Goal: Task Accomplishment & Management: Use online tool/utility

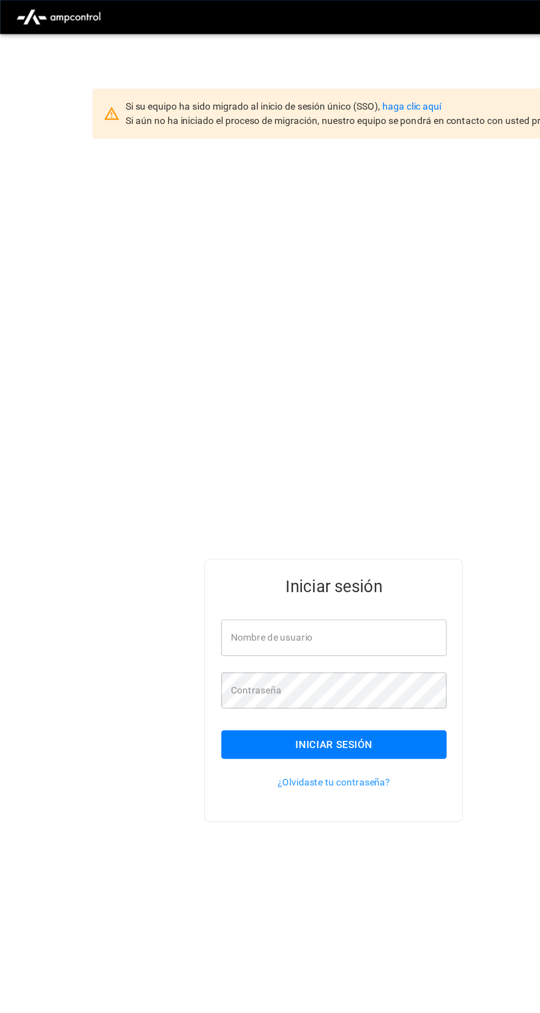
click at [322, 530] on input "Nombre de usuario" at bounding box center [270, 515] width 182 height 29
type input "**********"
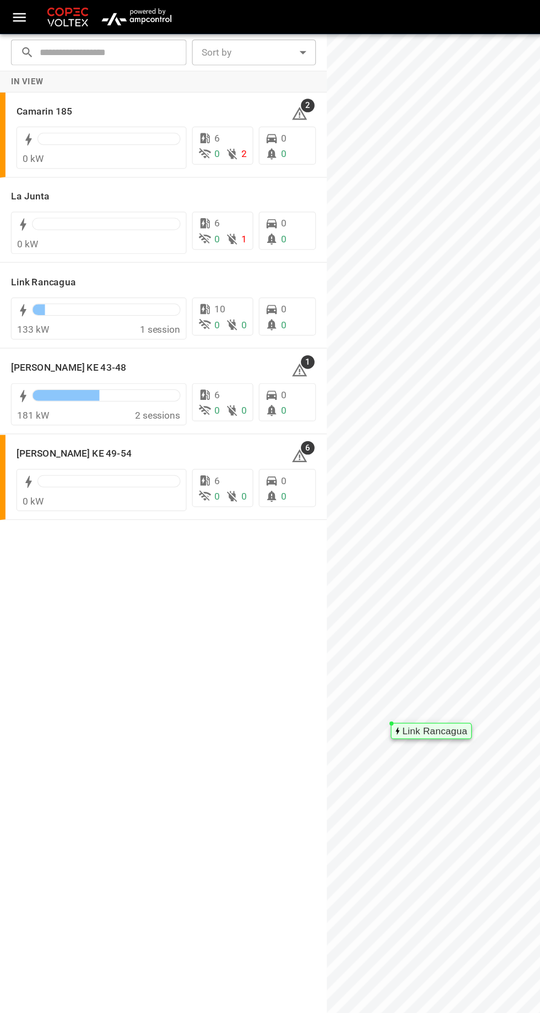
click at [57, 87] on h6 "Camarin 185" at bounding box center [35, 90] width 45 height 12
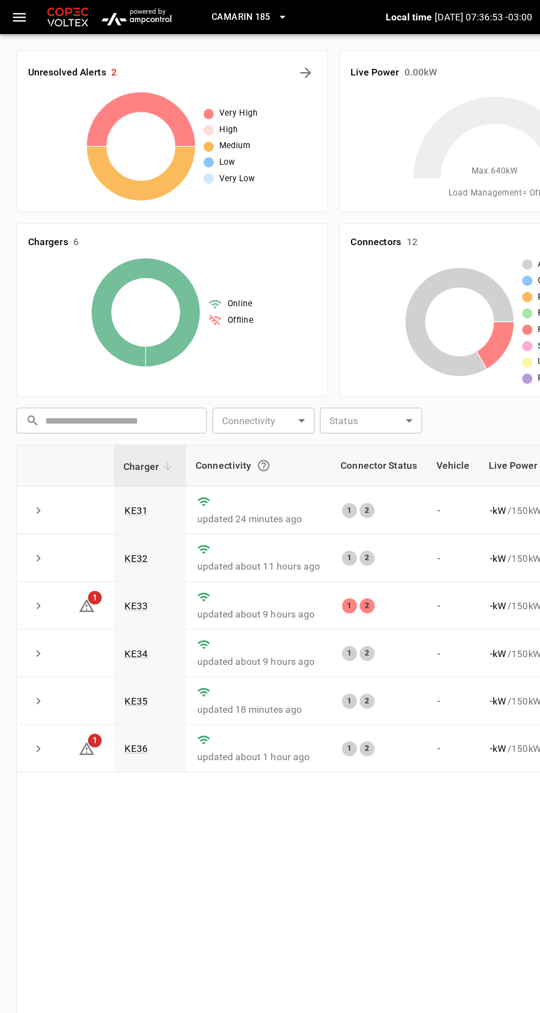
click at [104, 412] on link "KE31" at bounding box center [110, 413] width 19 height 9
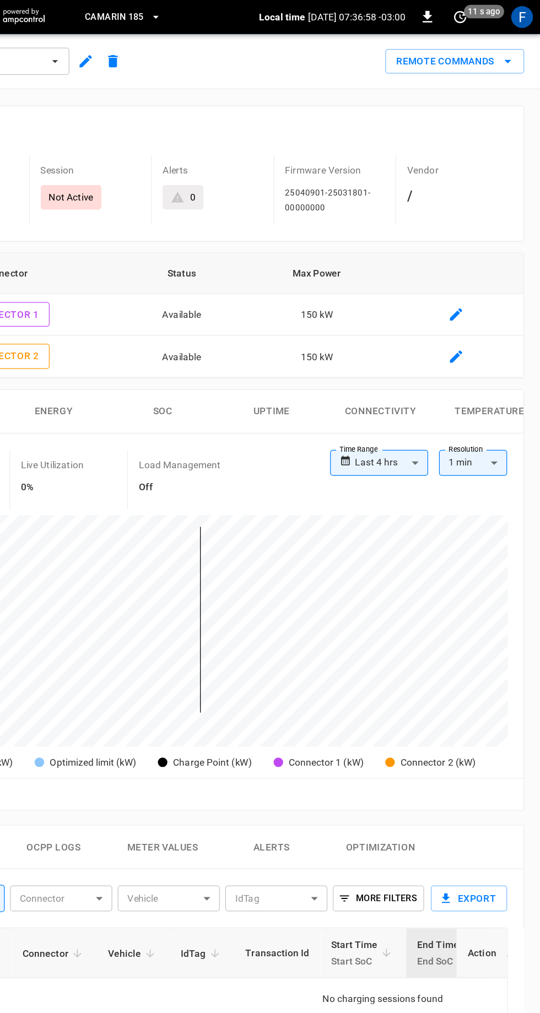
click at [501, 51] on button "Remote Commands" at bounding box center [470, 50] width 112 height 20
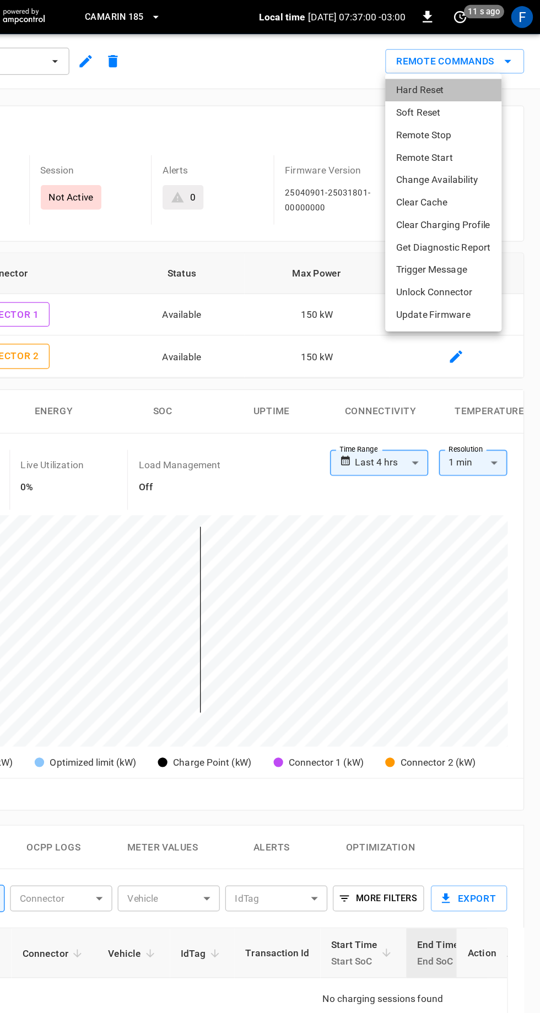
click at [454, 73] on li "Hard Reset" at bounding box center [461, 73] width 94 height 18
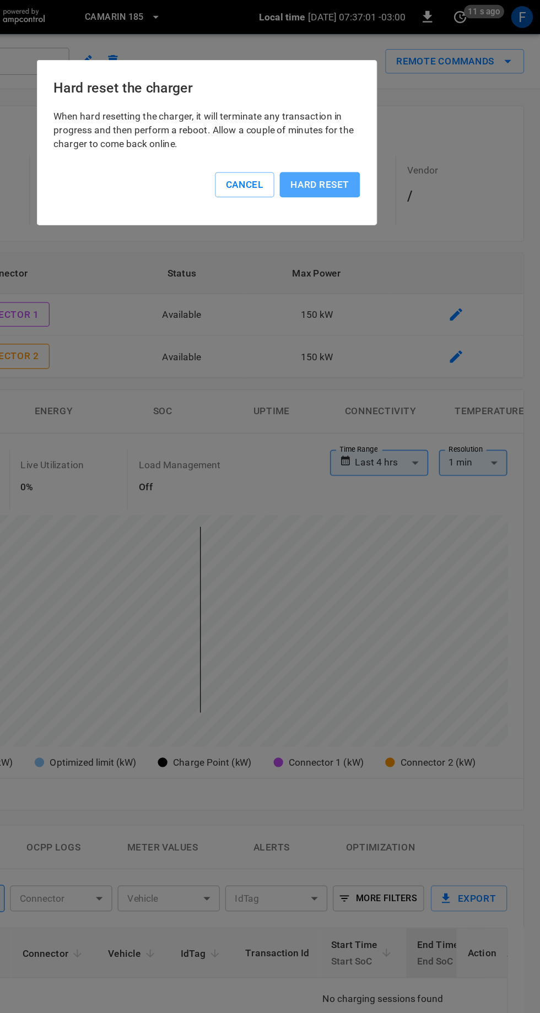
click at [374, 149] on button "Hard reset" at bounding box center [361, 149] width 65 height 20
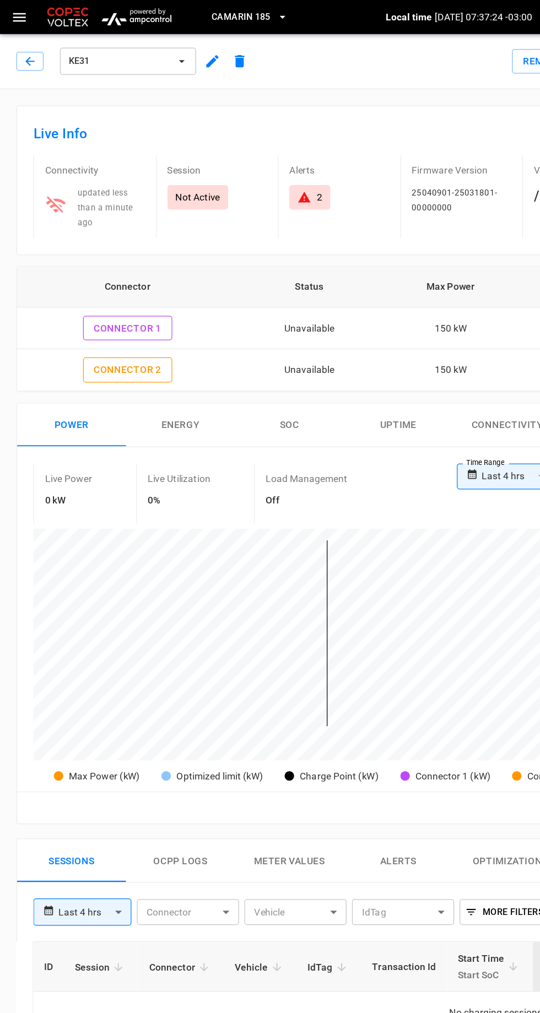
click at [24, 49] on icon "button" at bounding box center [23, 49] width 7 height 7
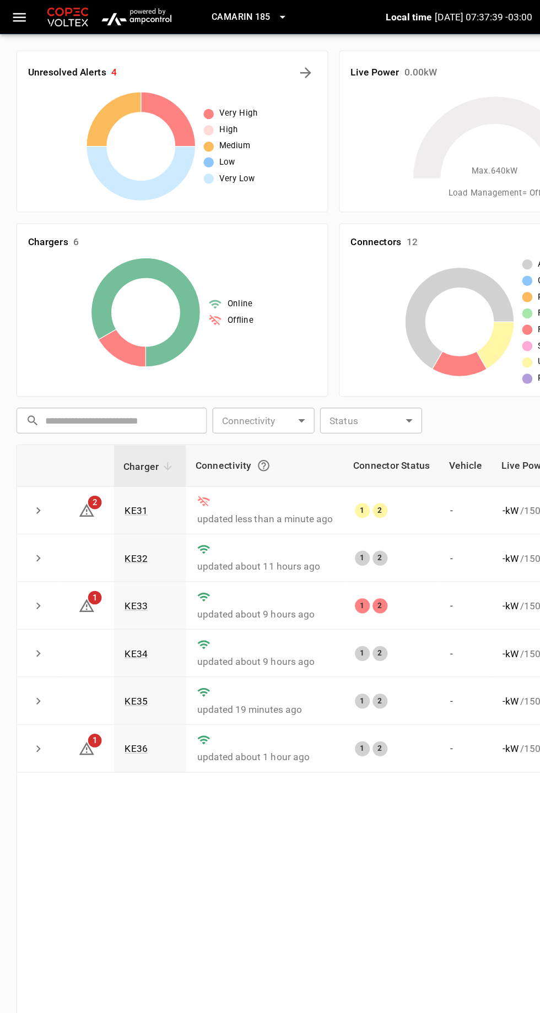
click at [104, 448] on link "KE32" at bounding box center [110, 451] width 19 height 9
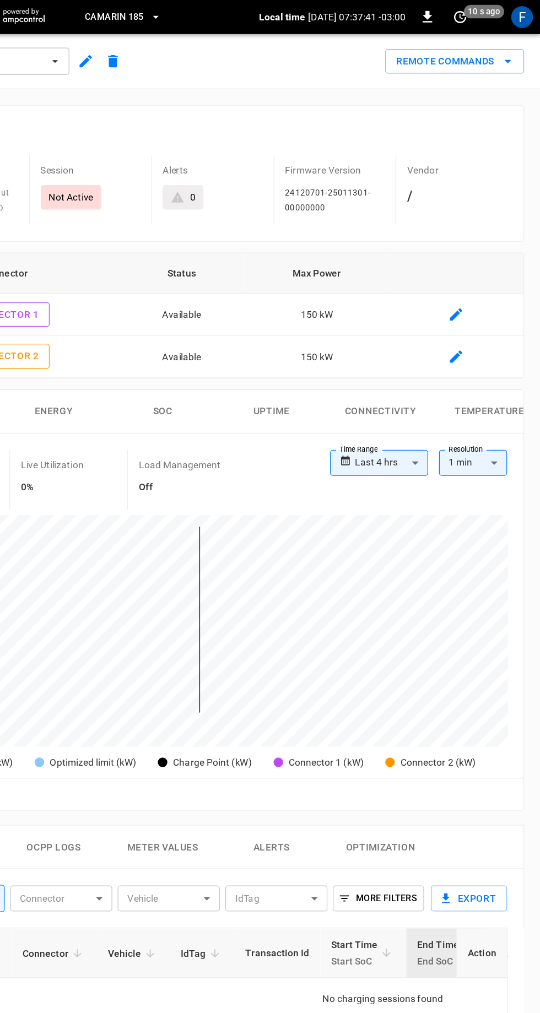
click at [483, 48] on button "Remote Commands" at bounding box center [470, 50] width 112 height 20
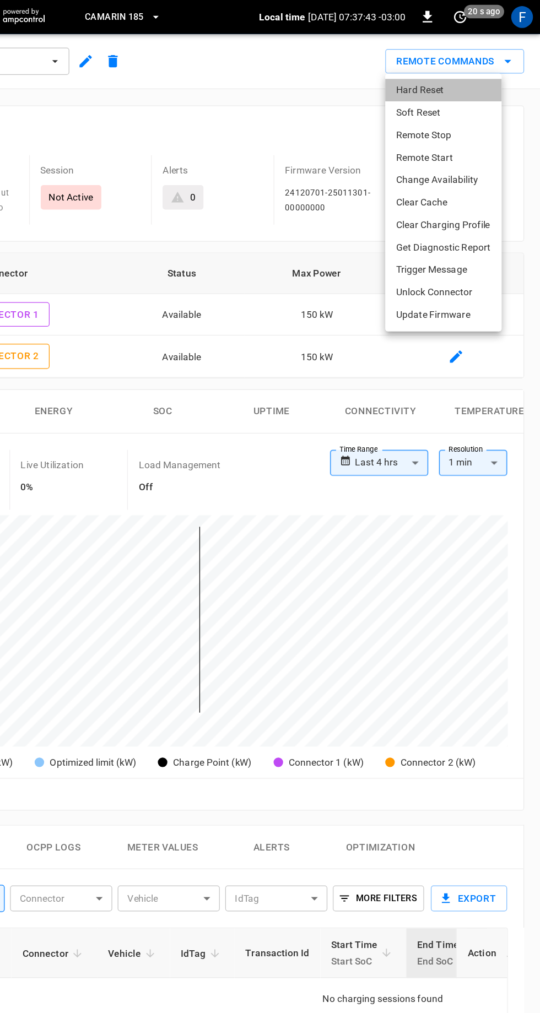
click at [467, 69] on li "Hard Reset" at bounding box center [461, 73] width 94 height 18
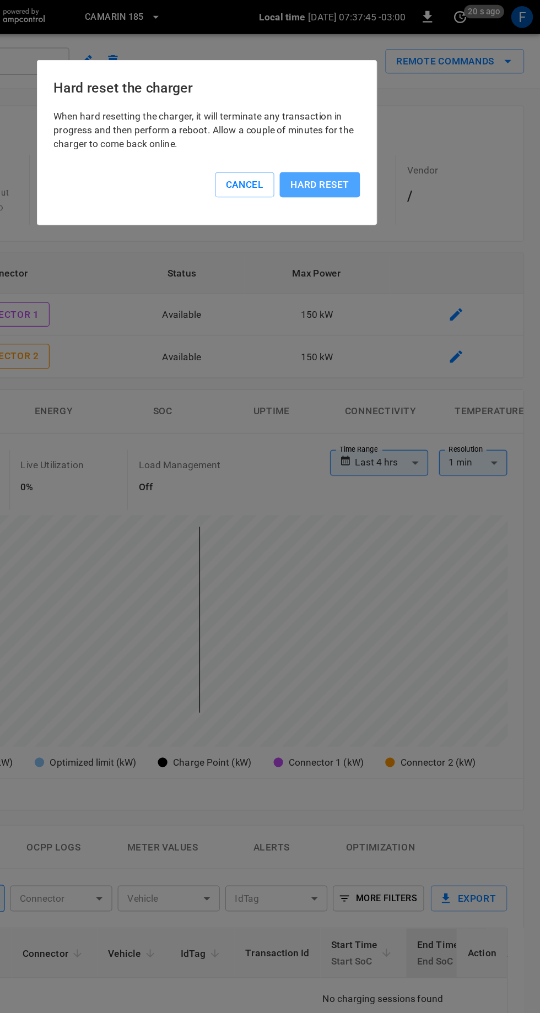
click at [376, 148] on button "Hard reset" at bounding box center [361, 149] width 65 height 20
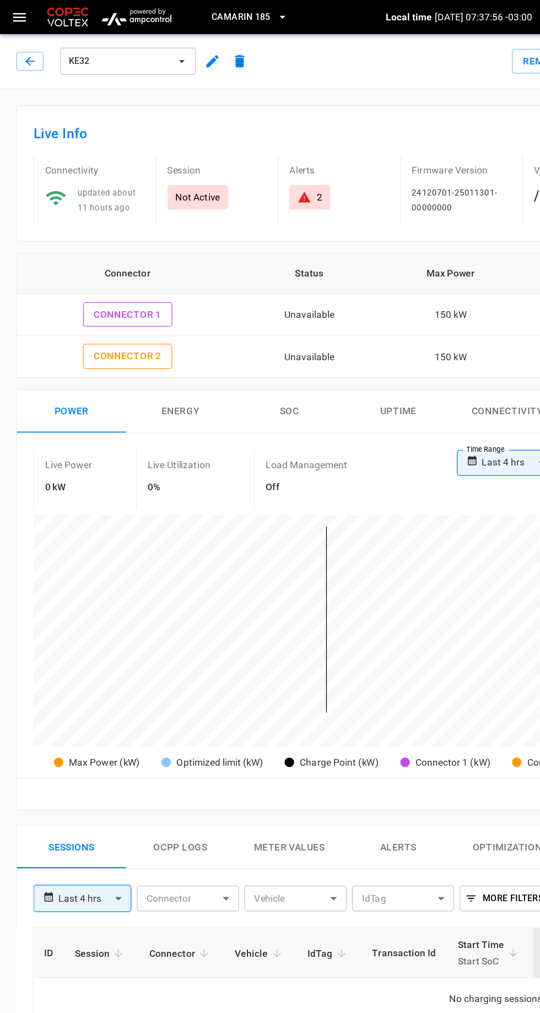
click at [24, 49] on icon "button" at bounding box center [23, 49] width 7 height 7
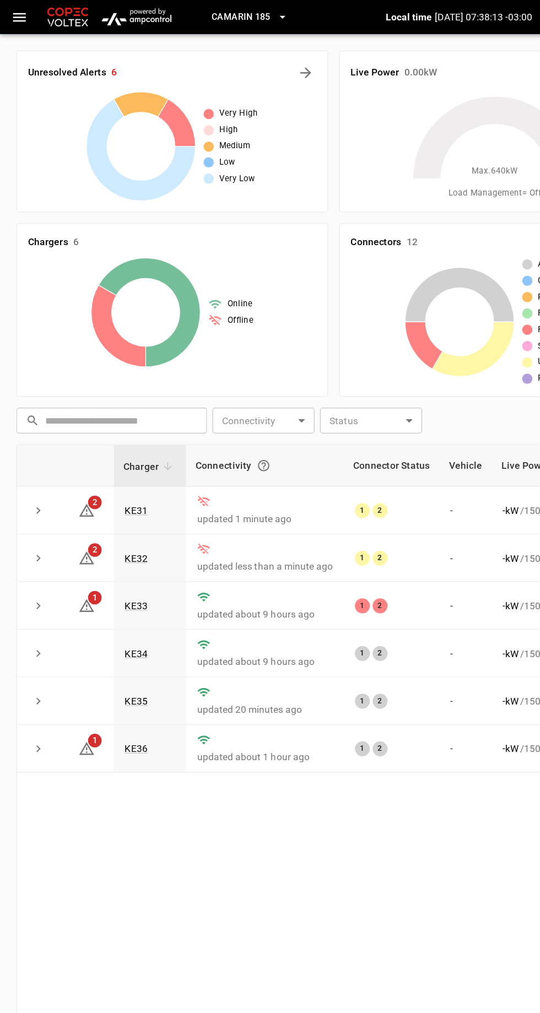
click at [117, 525] on link "KE34" at bounding box center [110, 528] width 19 height 9
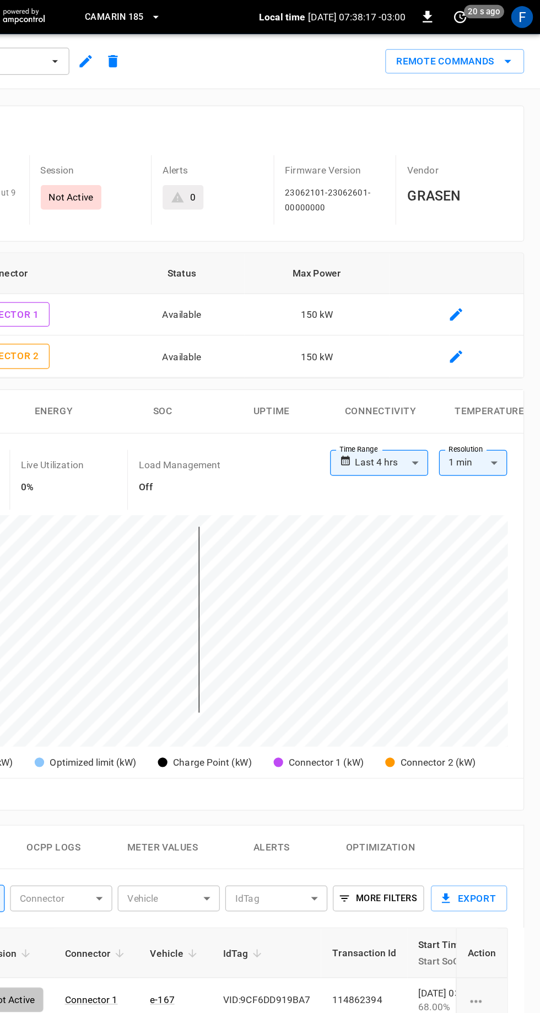
click at [500, 46] on button "Remote Commands" at bounding box center [470, 50] width 112 height 20
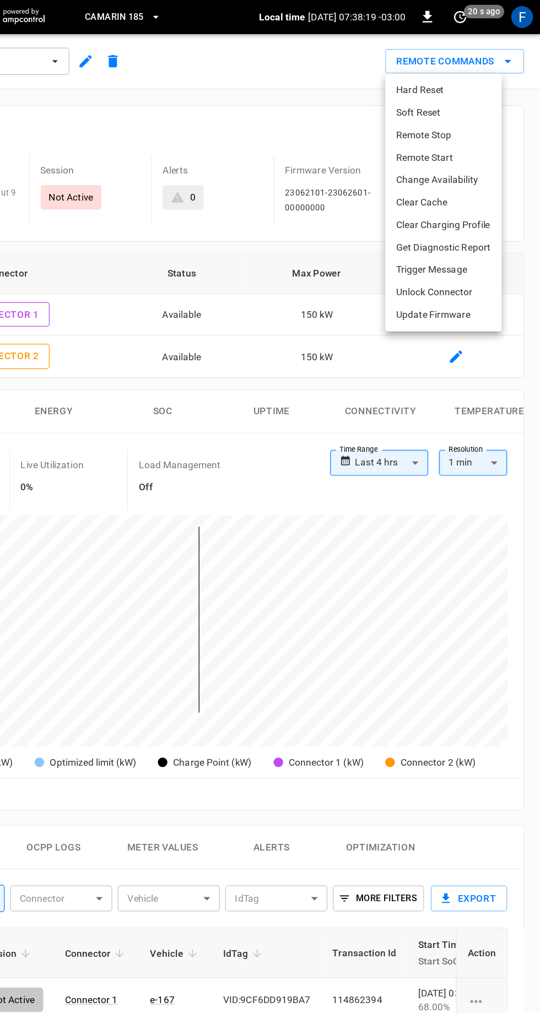
click at [464, 73] on li "Hard Reset" at bounding box center [461, 73] width 94 height 18
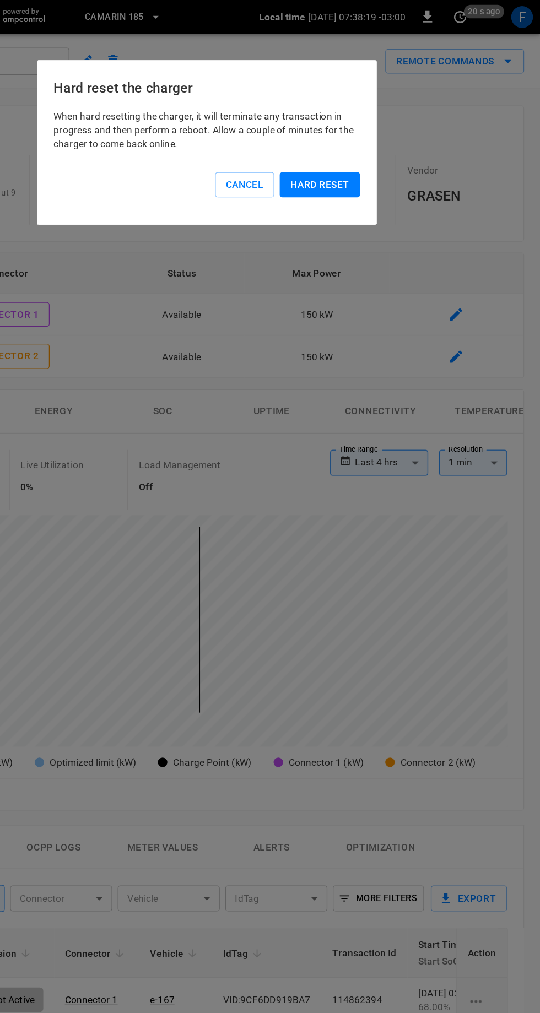
click at [371, 150] on button "Hard reset" at bounding box center [361, 149] width 65 height 20
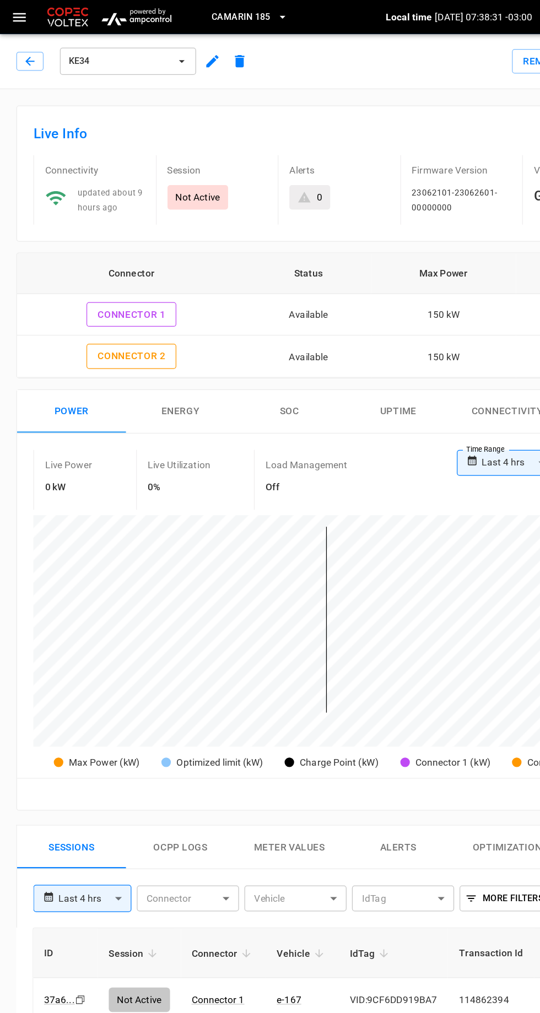
click at [26, 45] on icon "button" at bounding box center [24, 49] width 11 height 11
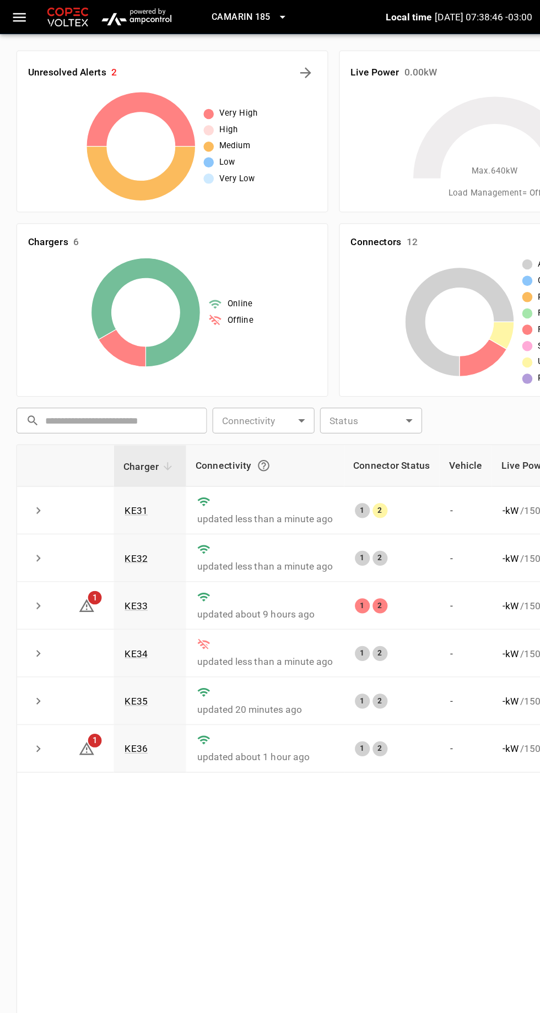
click at [113, 565] on link "KE35" at bounding box center [110, 567] width 19 height 9
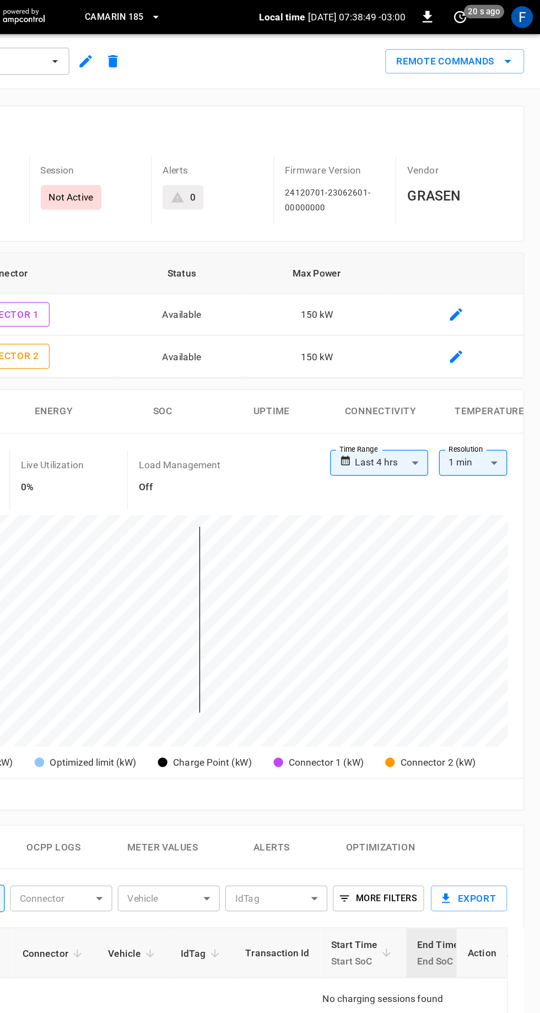
click at [501, 46] on button "Remote Commands" at bounding box center [470, 50] width 112 height 20
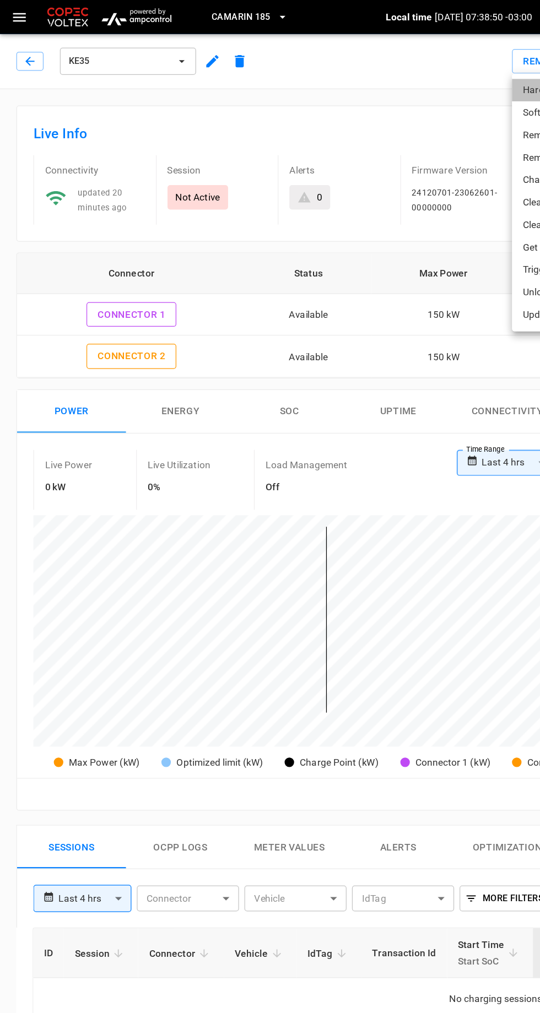
click at [468, 68] on li "Hard Reset" at bounding box center [461, 73] width 94 height 18
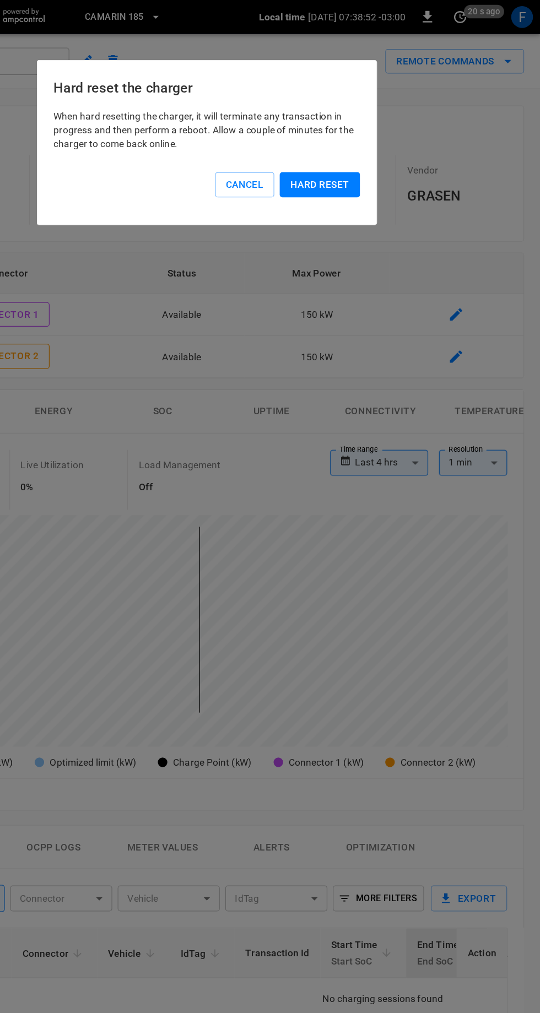
click at [379, 151] on button "Hard reset" at bounding box center [361, 149] width 65 height 20
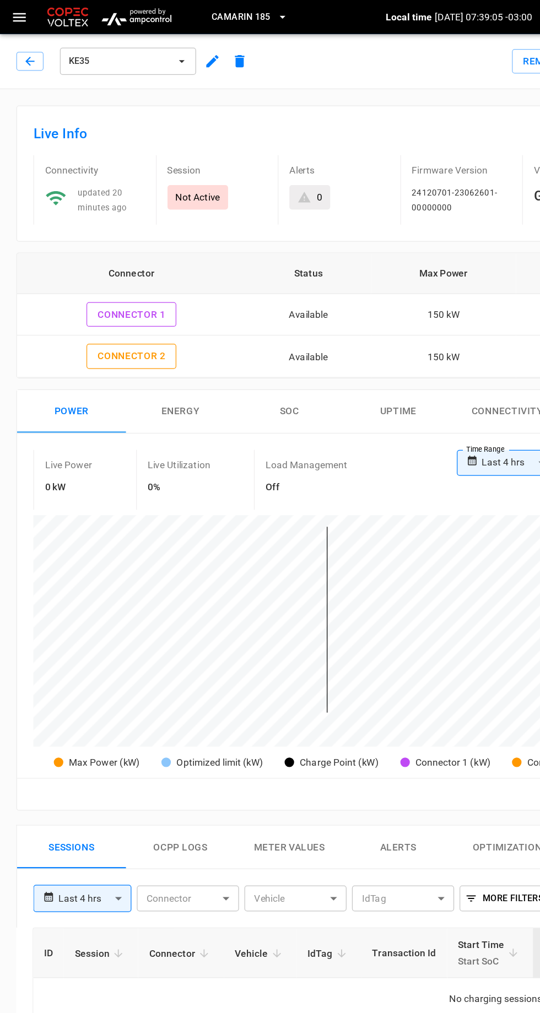
click at [24, 49] on icon "button" at bounding box center [23, 49] width 7 height 7
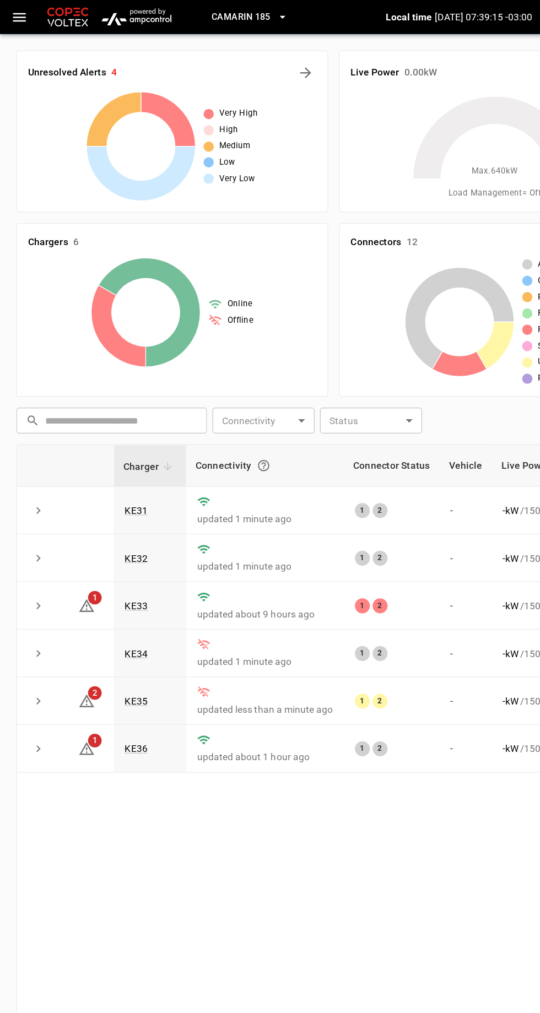
click at [111, 602] on link "KE36" at bounding box center [110, 605] width 19 height 9
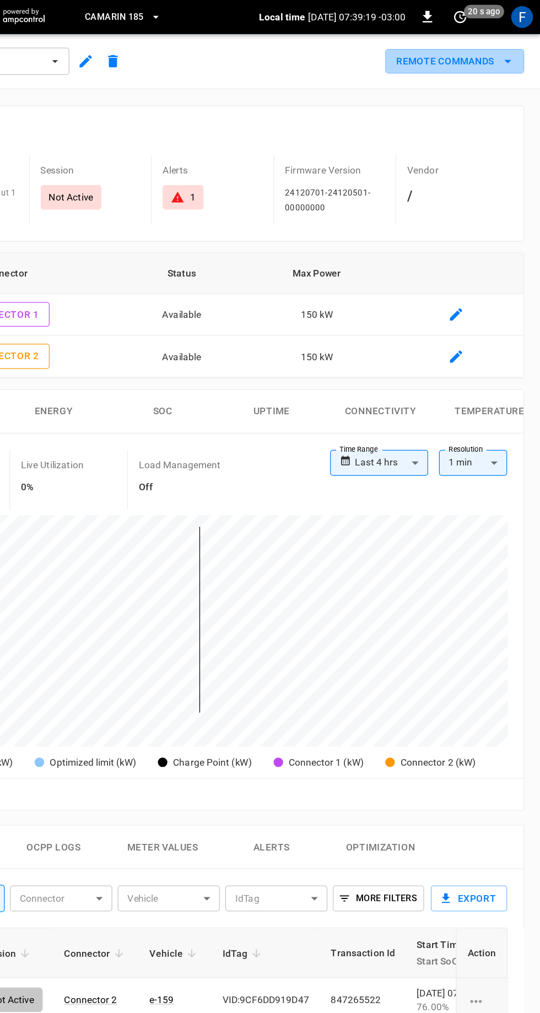
click at [496, 51] on button "Remote Commands" at bounding box center [470, 50] width 112 height 20
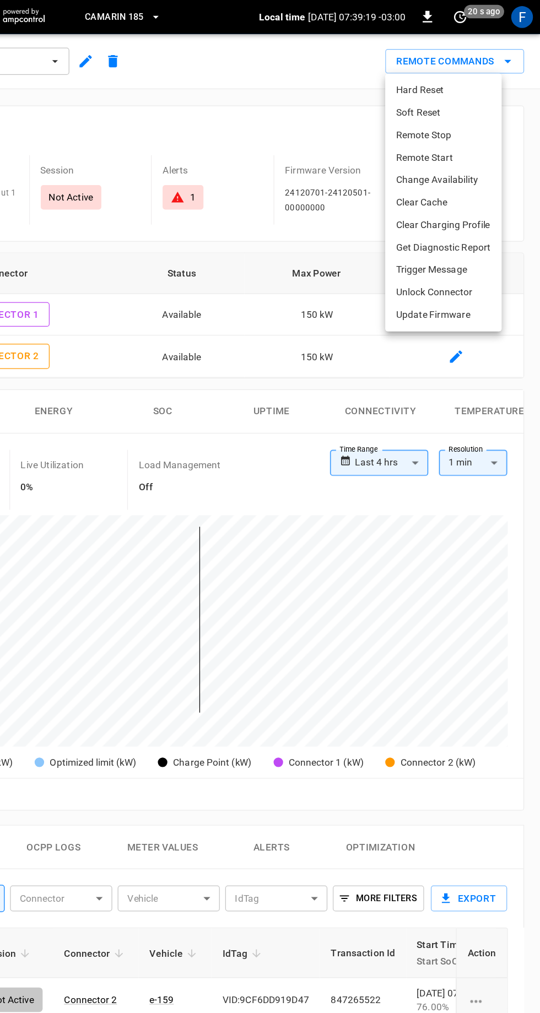
click at [454, 75] on li "Hard Reset" at bounding box center [461, 73] width 94 height 18
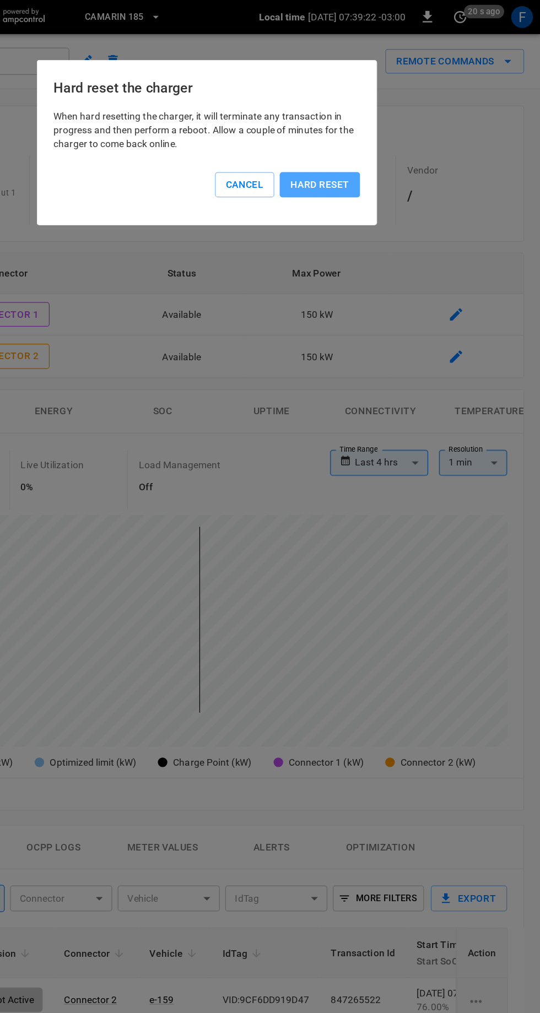
click at [376, 148] on button "Hard reset" at bounding box center [361, 149] width 65 height 20
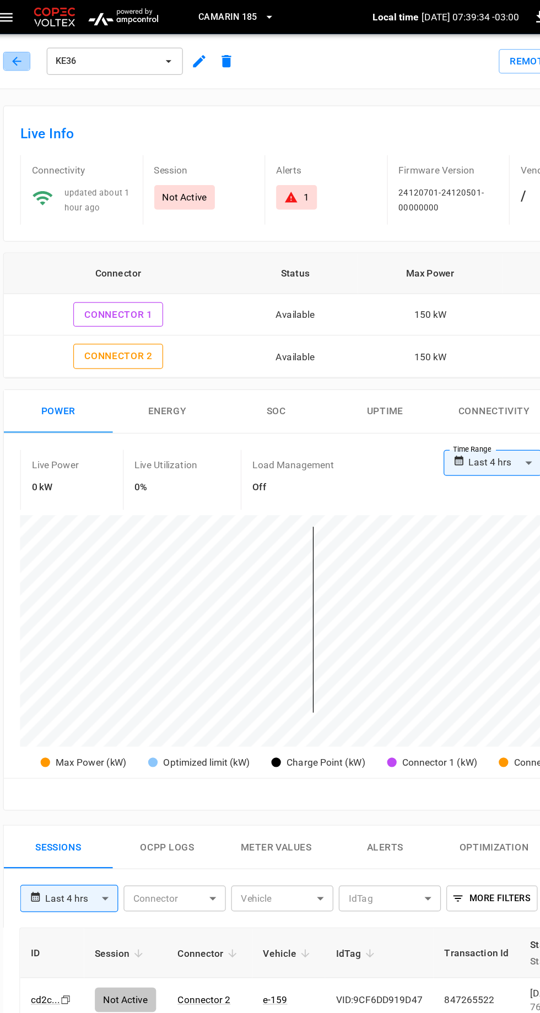
click at [24, 49] on icon "button" at bounding box center [23, 49] width 7 height 7
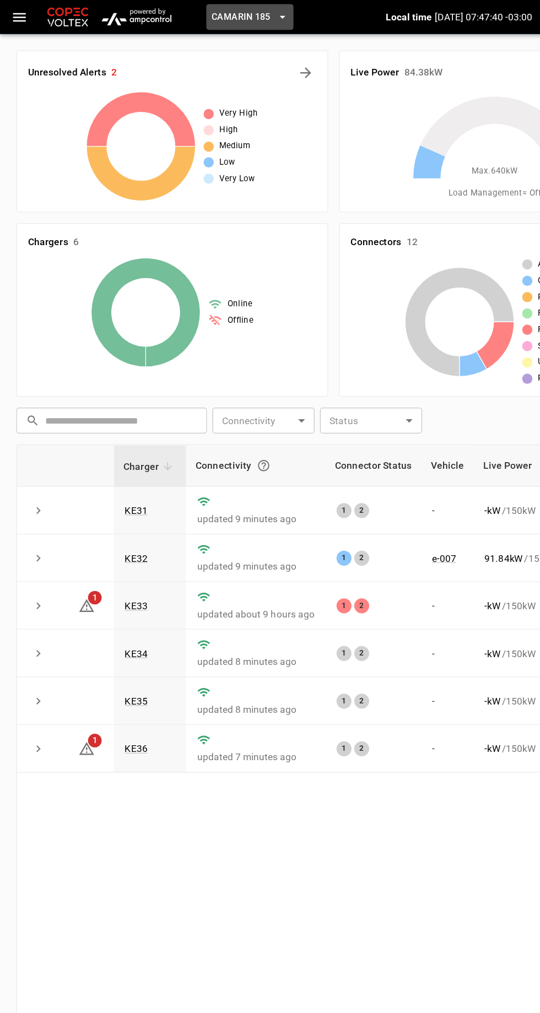
click at [231, 14] on icon "button" at bounding box center [228, 13] width 11 height 11
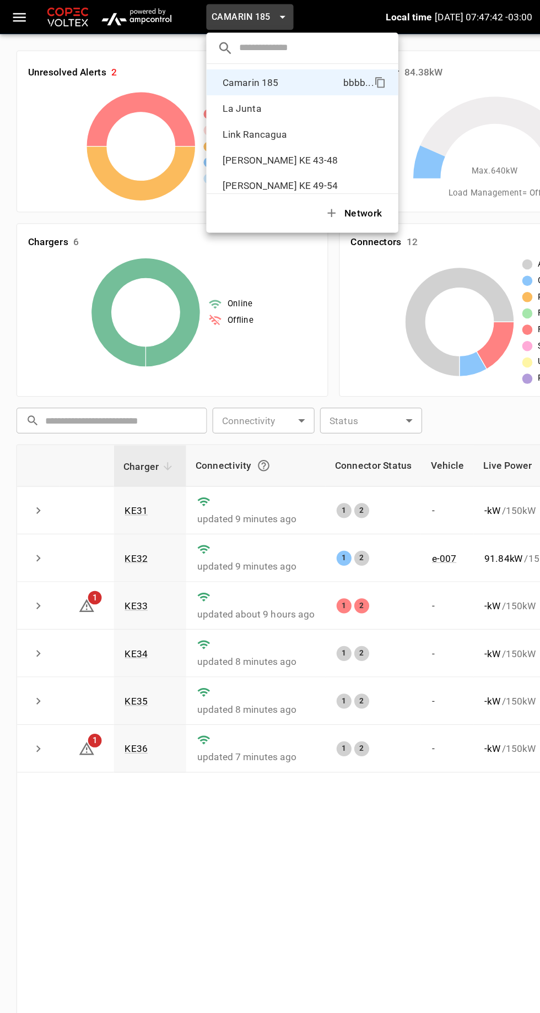
click at [247, 129] on p "[PERSON_NAME] KE 43-48" at bounding box center [227, 129] width 102 height 11
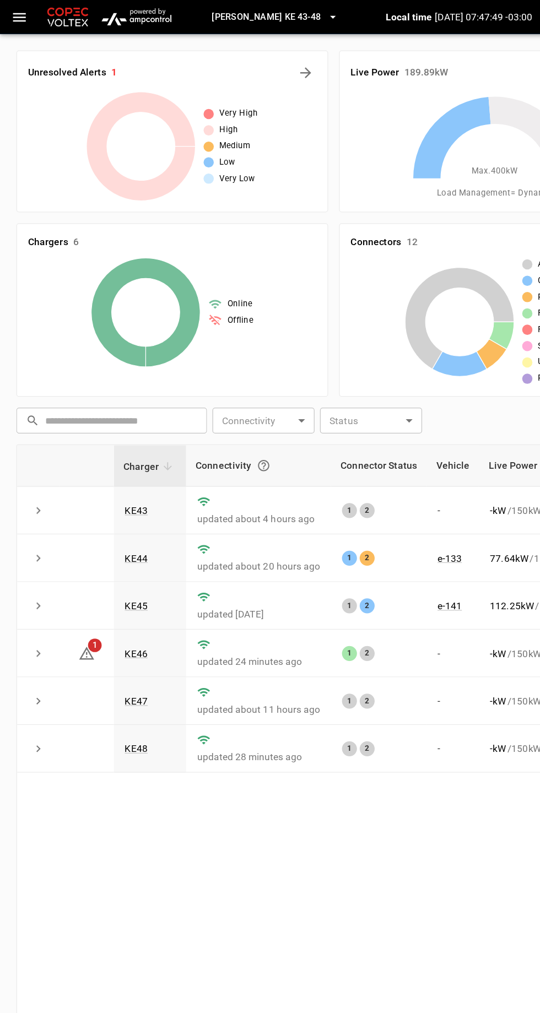
click at [117, 411] on link "KE43" at bounding box center [110, 413] width 19 height 9
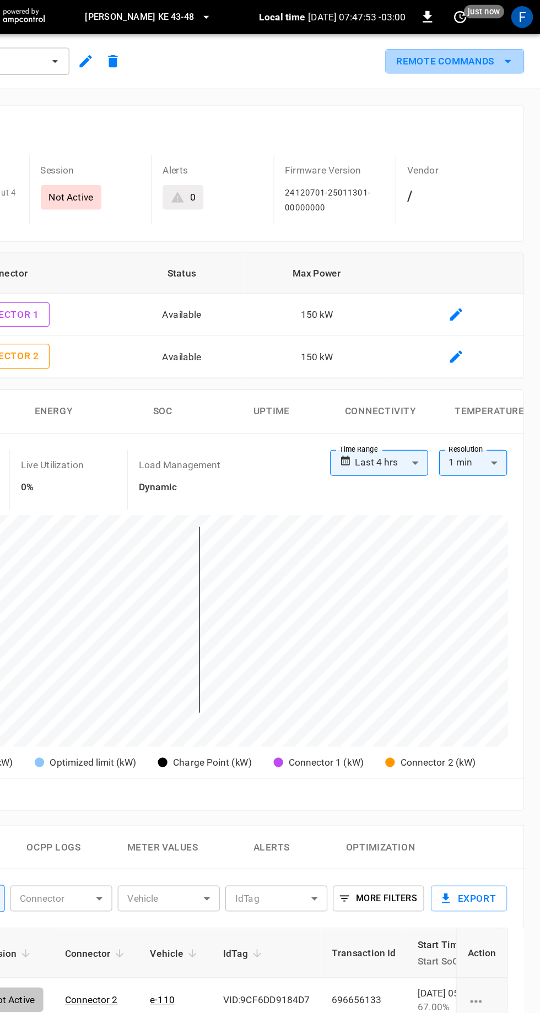
click at [502, 50] on button "Remote Commands" at bounding box center [470, 50] width 112 height 20
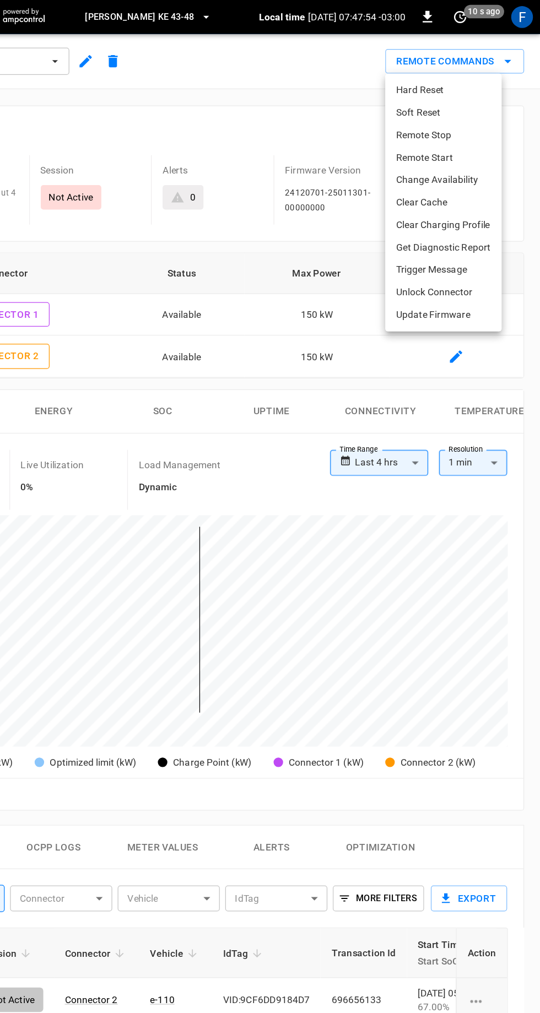
click at [470, 69] on li "Hard Reset" at bounding box center [461, 73] width 94 height 18
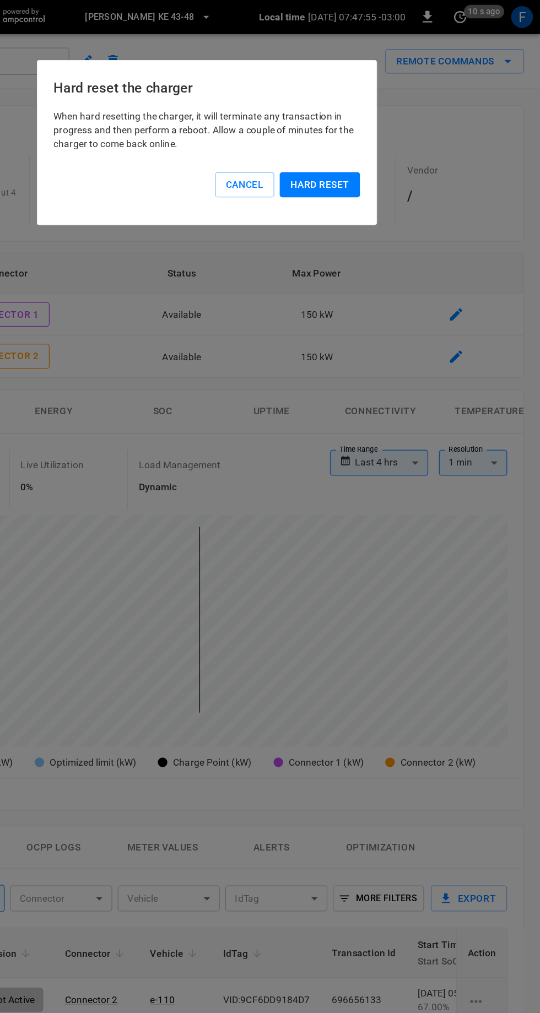
click at [373, 149] on button "Hard reset" at bounding box center [361, 149] width 65 height 20
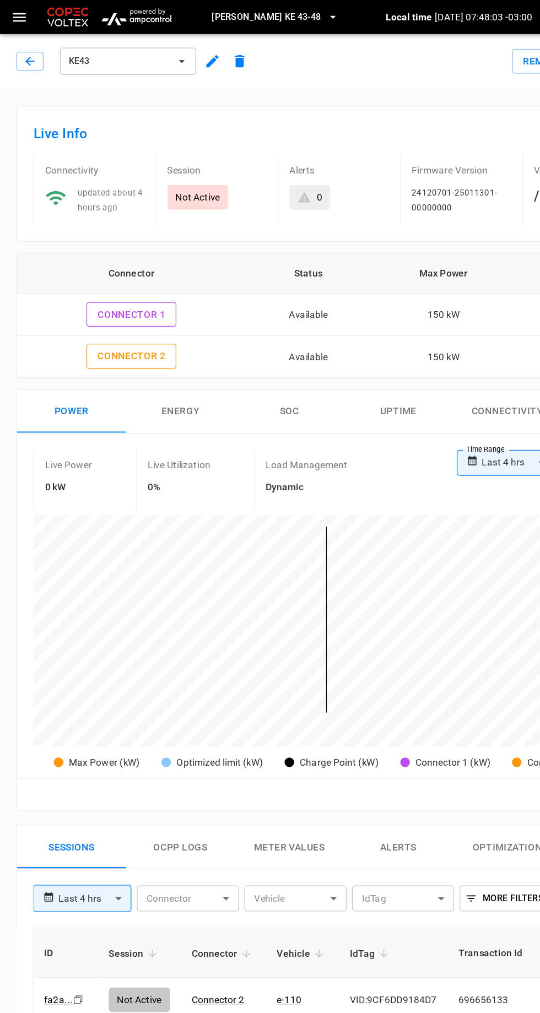
click at [24, 48] on icon "button" at bounding box center [24, 49] width 11 height 11
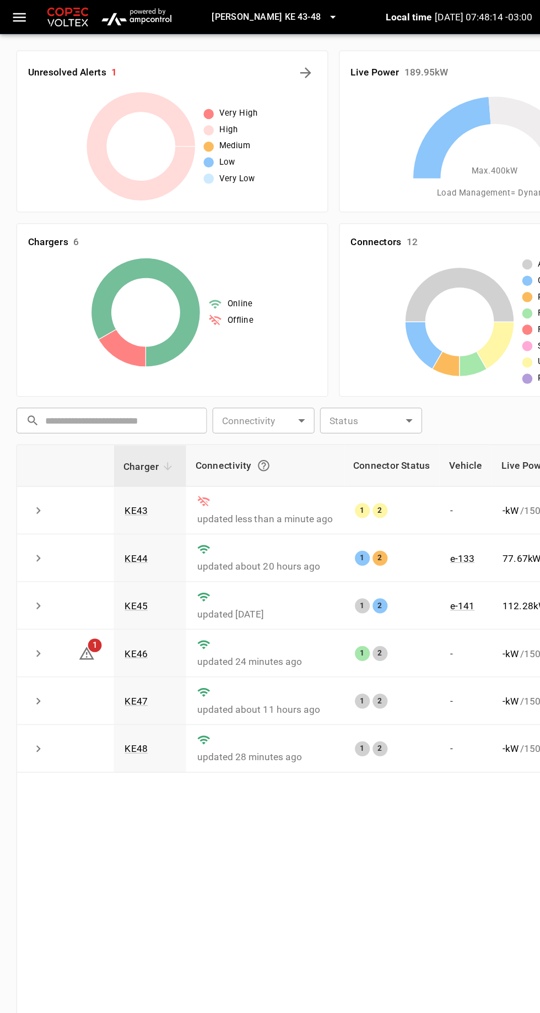
click at [408, 428] on td "- kW / 150 kW" at bounding box center [439, 413] width 82 height 39
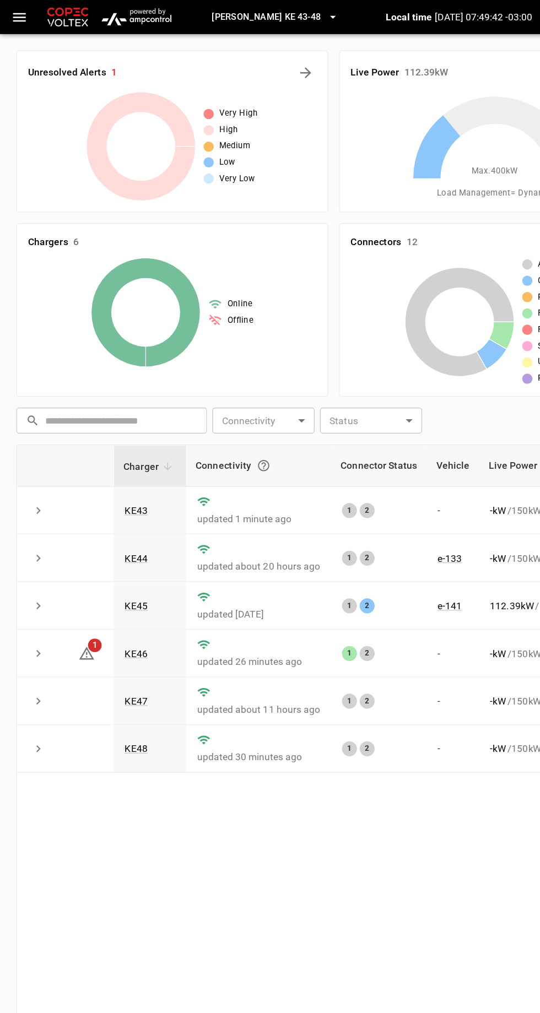
click at [116, 450] on link "KE44" at bounding box center [110, 451] width 19 height 9
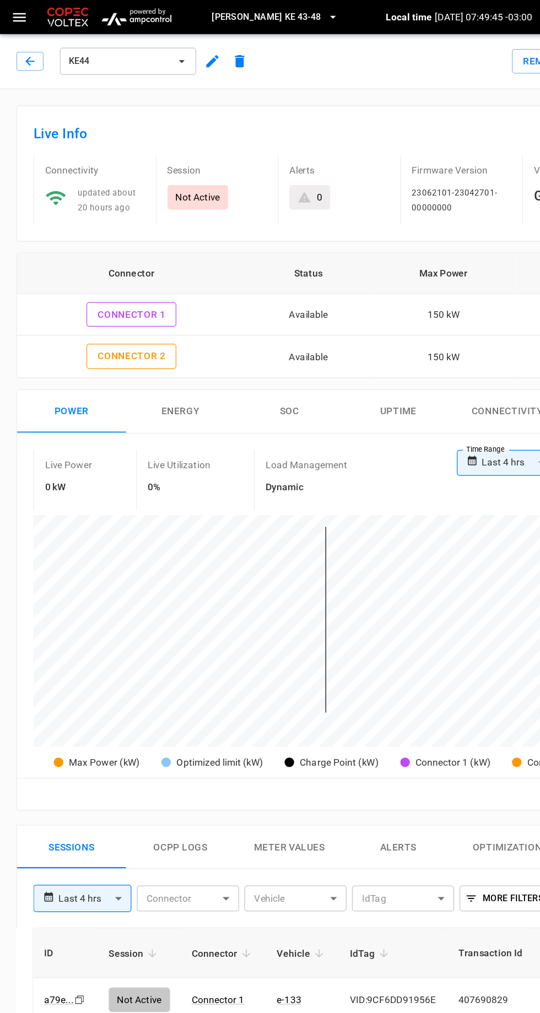
click at [490, 50] on button "Remote Commands" at bounding box center [470, 50] width 112 height 20
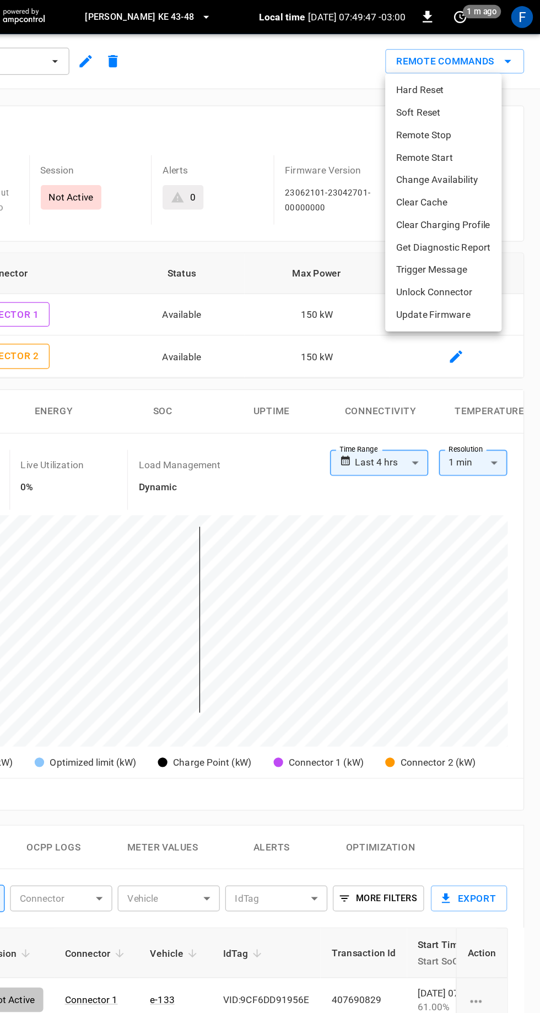
click at [464, 76] on li "Hard Reset" at bounding box center [461, 73] width 94 height 18
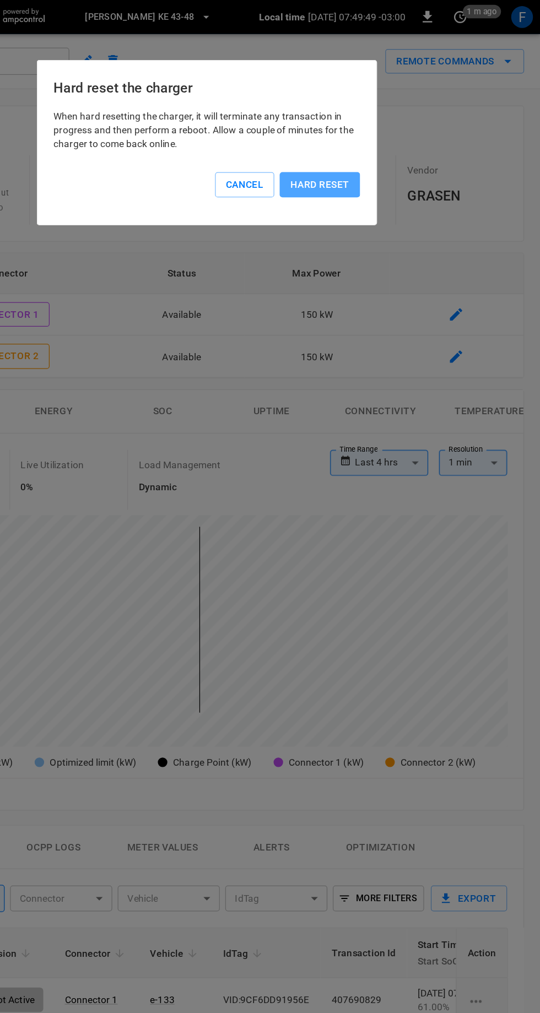
click at [375, 147] on button "Hard reset" at bounding box center [361, 149] width 65 height 20
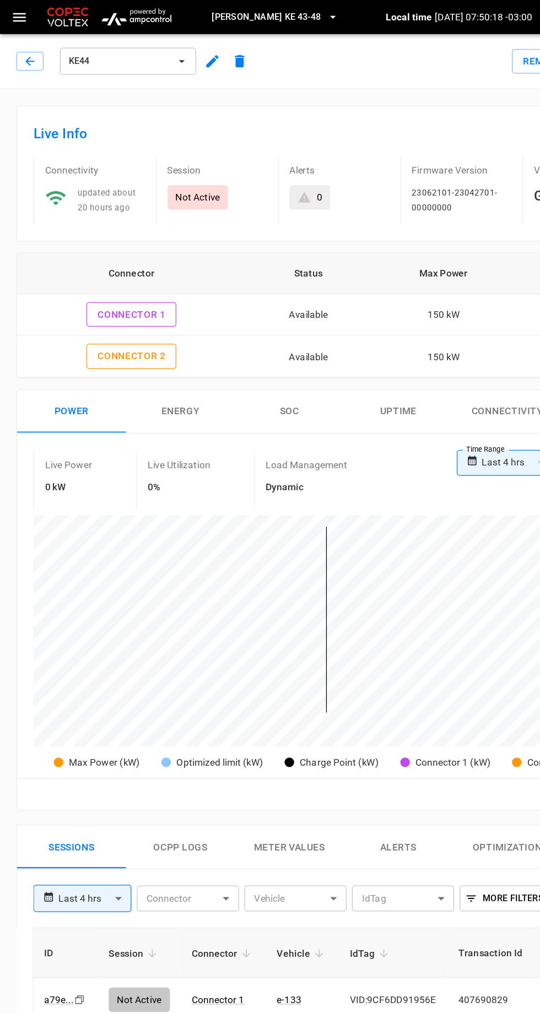
click at [26, 50] on icon "button" at bounding box center [23, 49] width 7 height 7
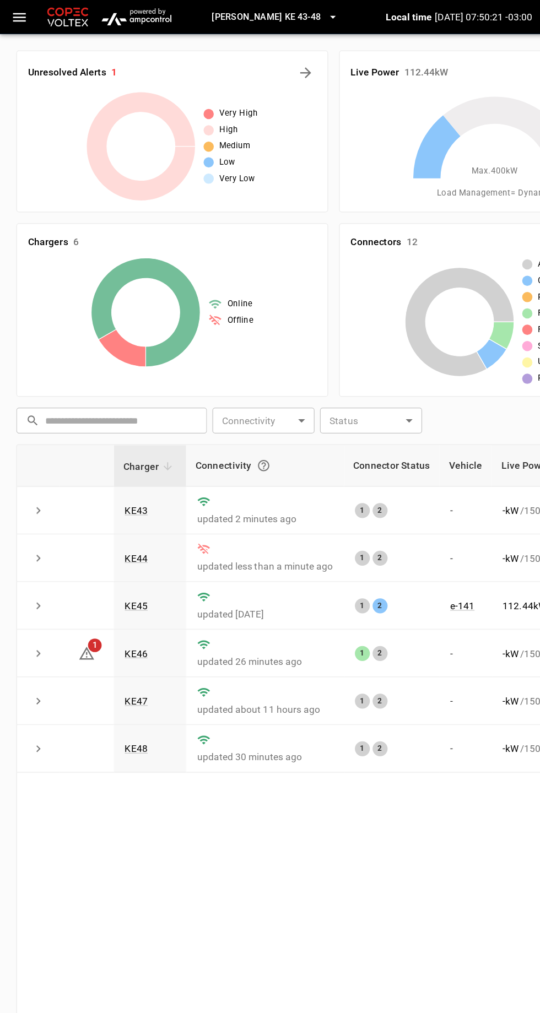
click at [113, 488] on link "KE45" at bounding box center [110, 490] width 19 height 9
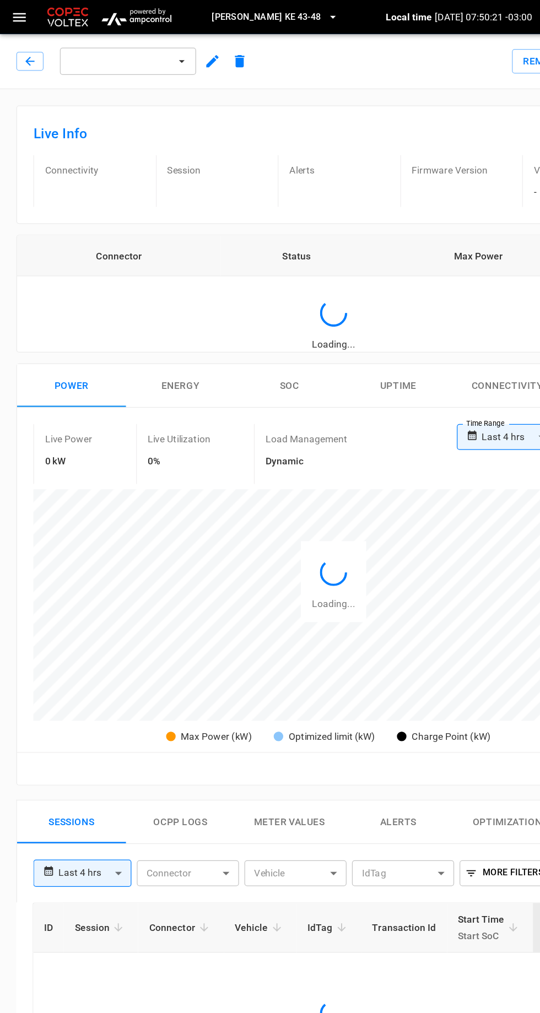
type input "**********"
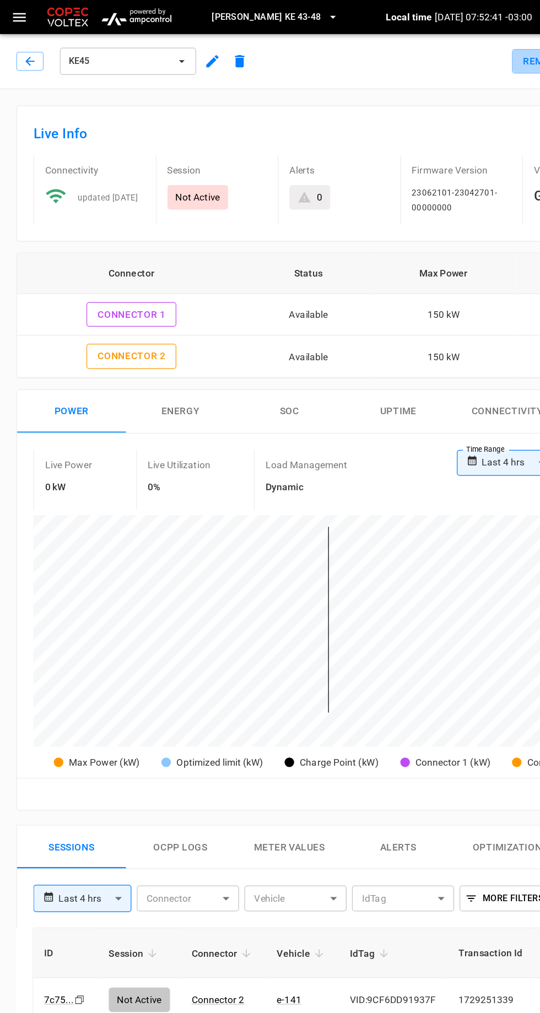
click at [502, 47] on button "Remote Commands" at bounding box center [470, 50] width 112 height 20
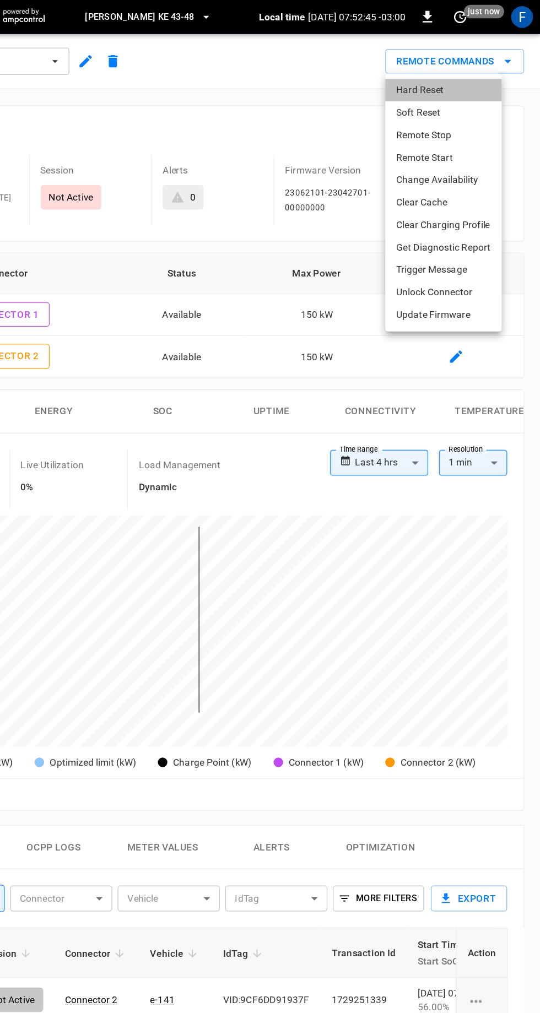
click at [467, 71] on li "Hard Reset" at bounding box center [461, 73] width 94 height 18
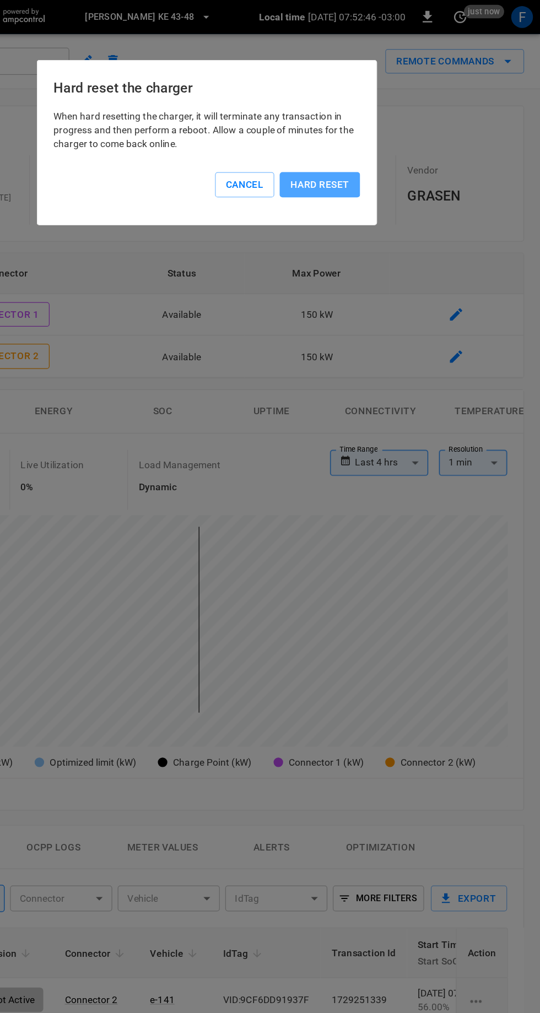
click at [366, 146] on button "Hard reset" at bounding box center [361, 149] width 65 height 20
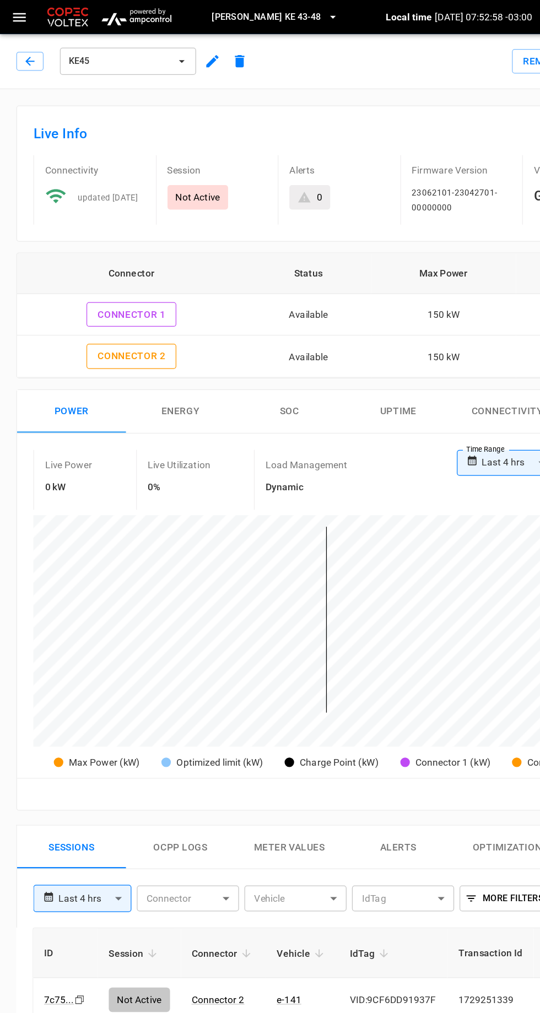
click at [25, 45] on icon "button" at bounding box center [24, 49] width 11 height 11
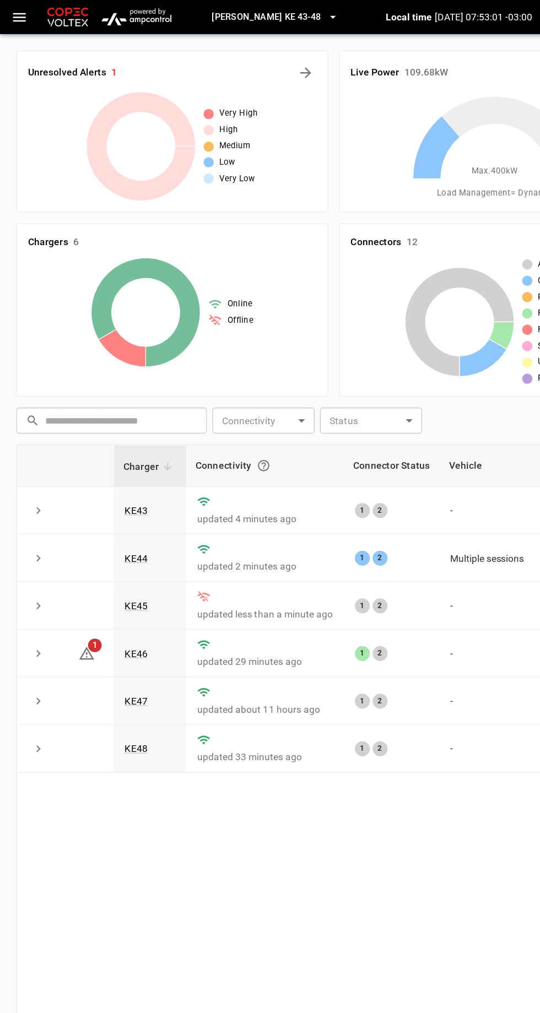
click at [109, 525] on link "KE46" at bounding box center [110, 528] width 19 height 9
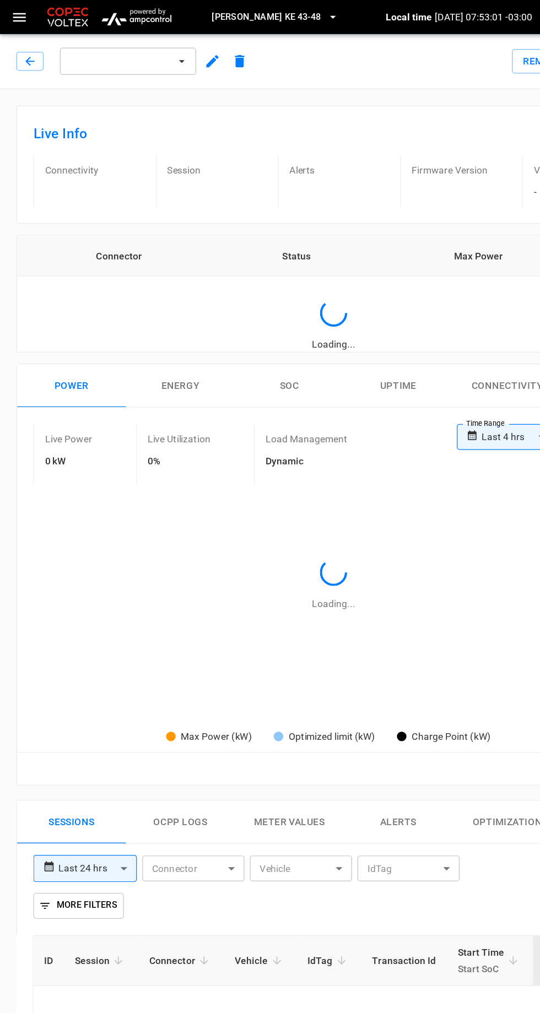
type input "**********"
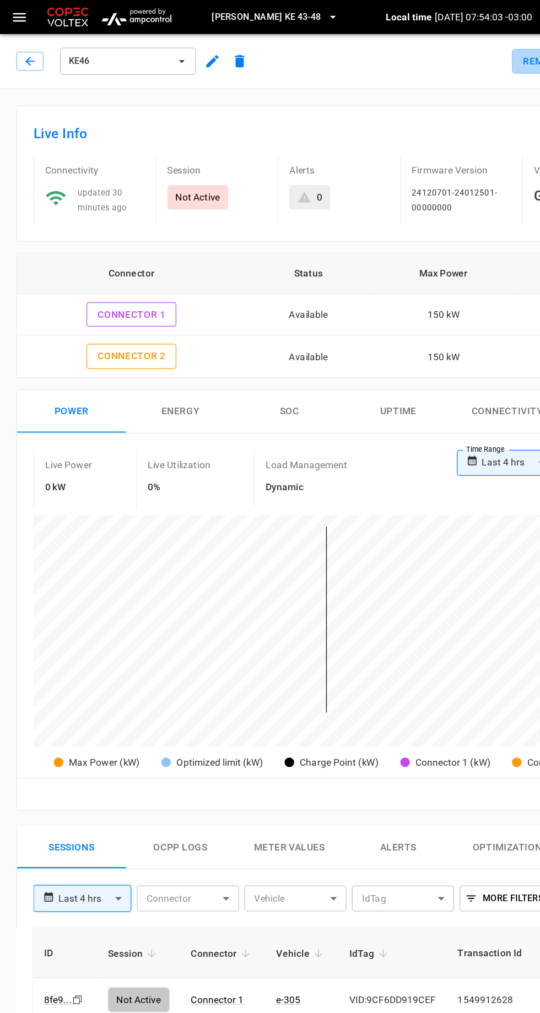
click at [484, 51] on button "Remote Commands" at bounding box center [470, 50] width 112 height 20
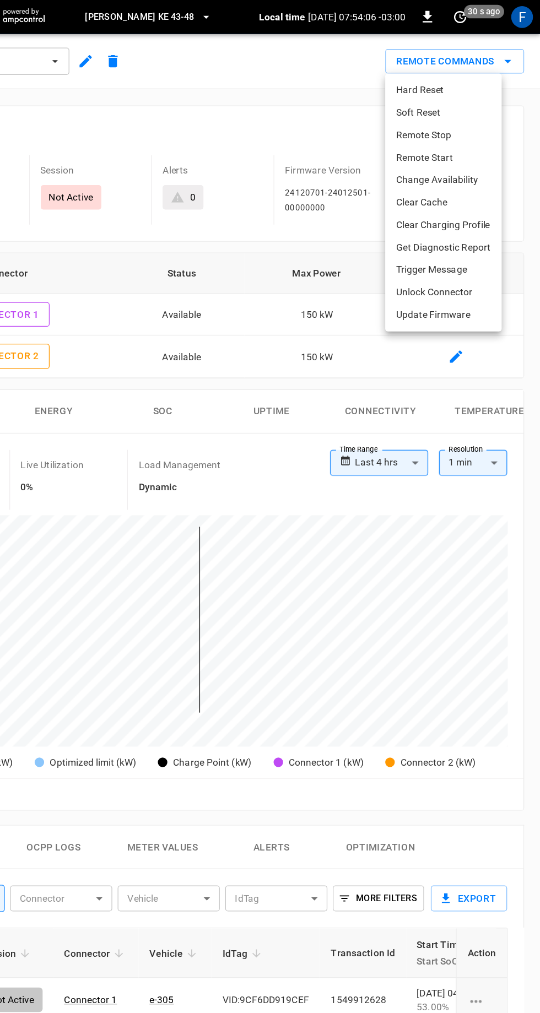
click at [463, 72] on li "Hard Reset" at bounding box center [461, 73] width 94 height 18
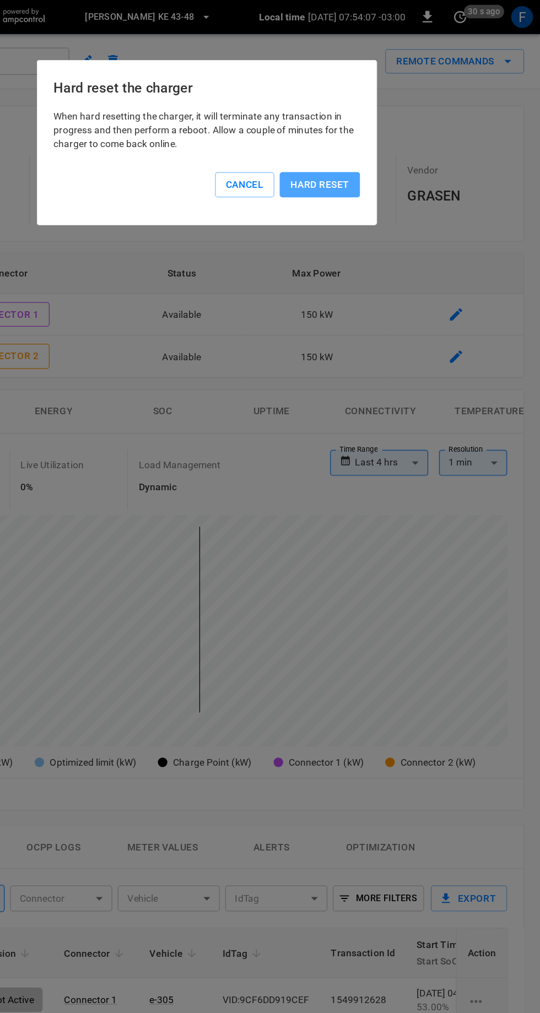
click at [372, 150] on button "Hard reset" at bounding box center [361, 149] width 65 height 20
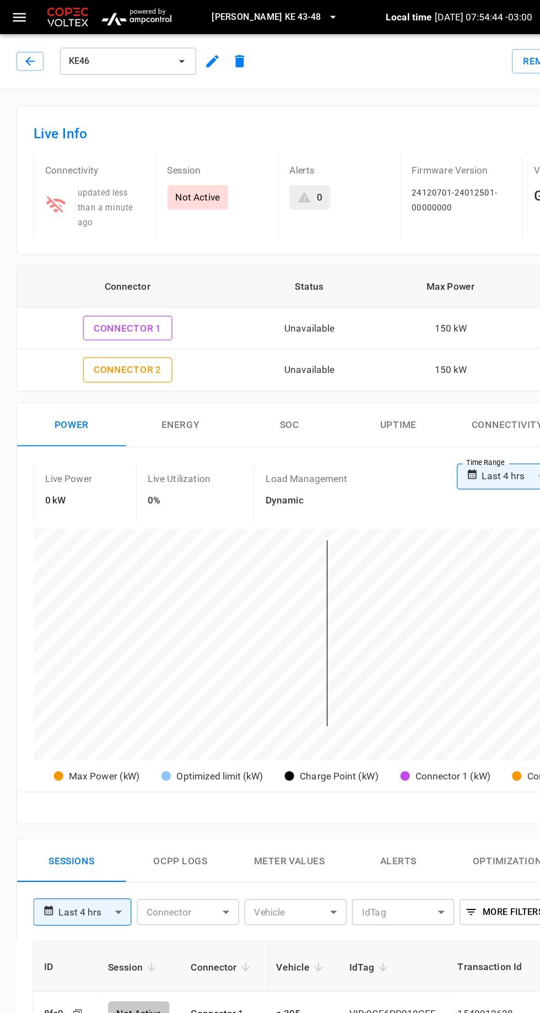
click at [24, 49] on icon "button" at bounding box center [23, 49] width 7 height 7
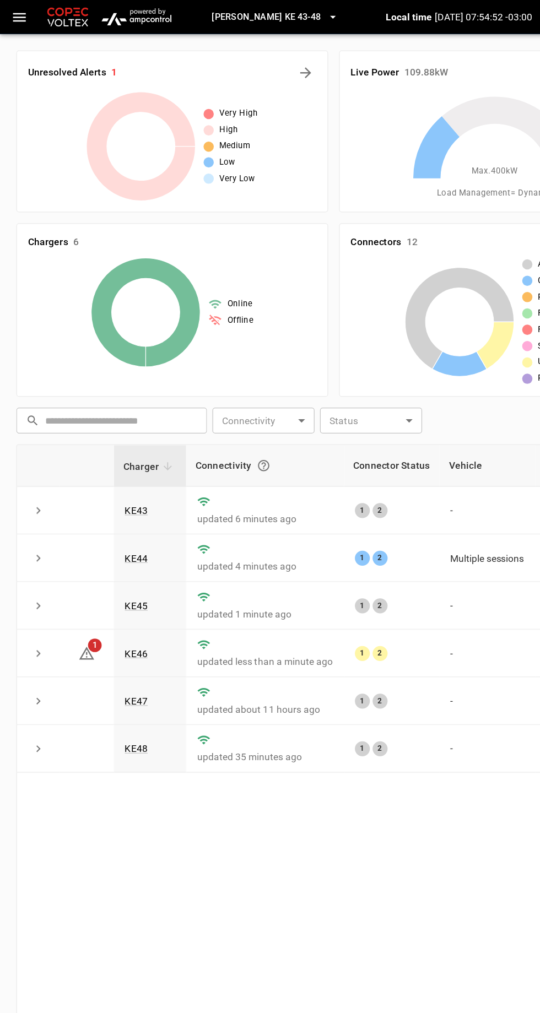
click at [114, 565] on link "KE47" at bounding box center [110, 567] width 19 height 9
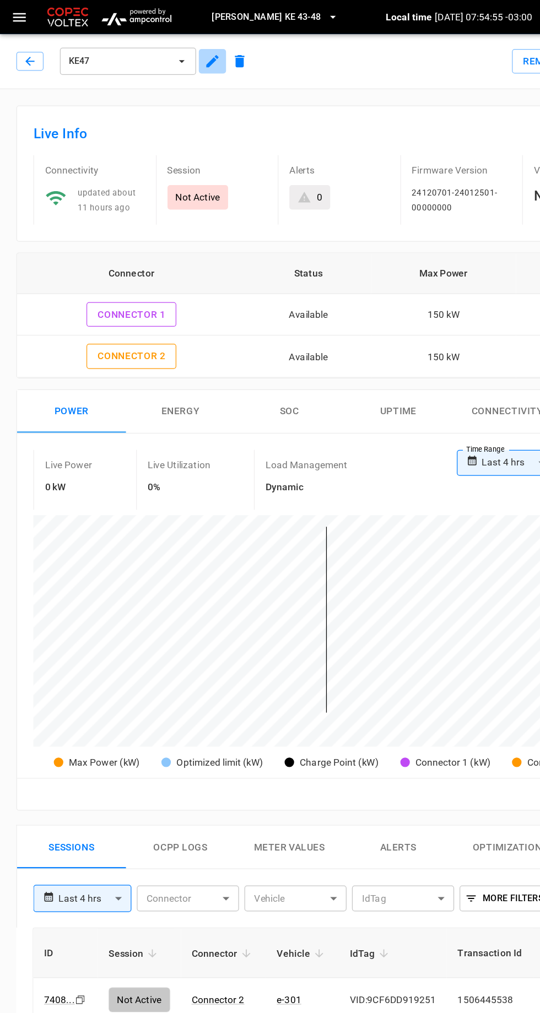
click at [172, 45] on icon "button" at bounding box center [171, 49] width 13 height 13
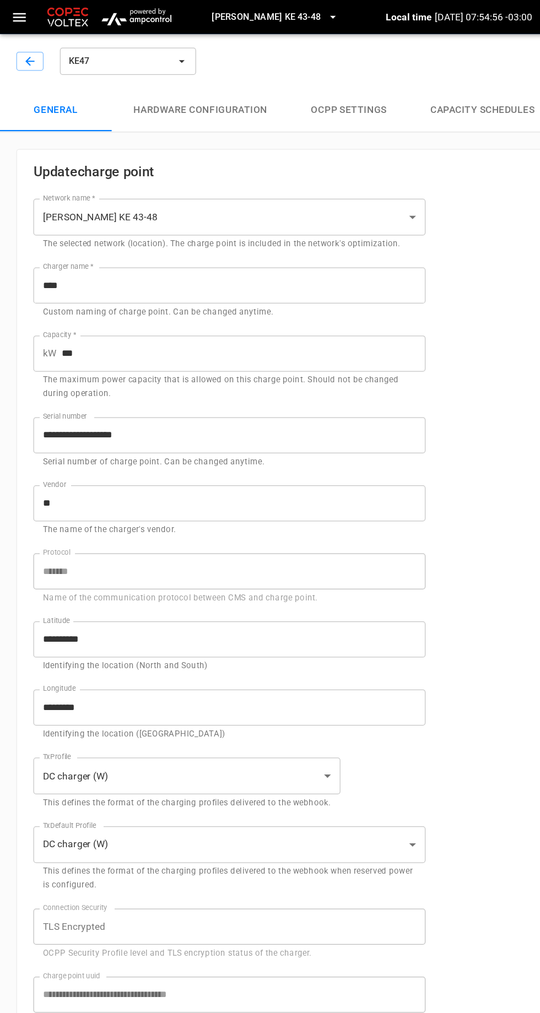
type input "**********"
click at [203, 94] on button "Hardware configuration" at bounding box center [162, 89] width 144 height 35
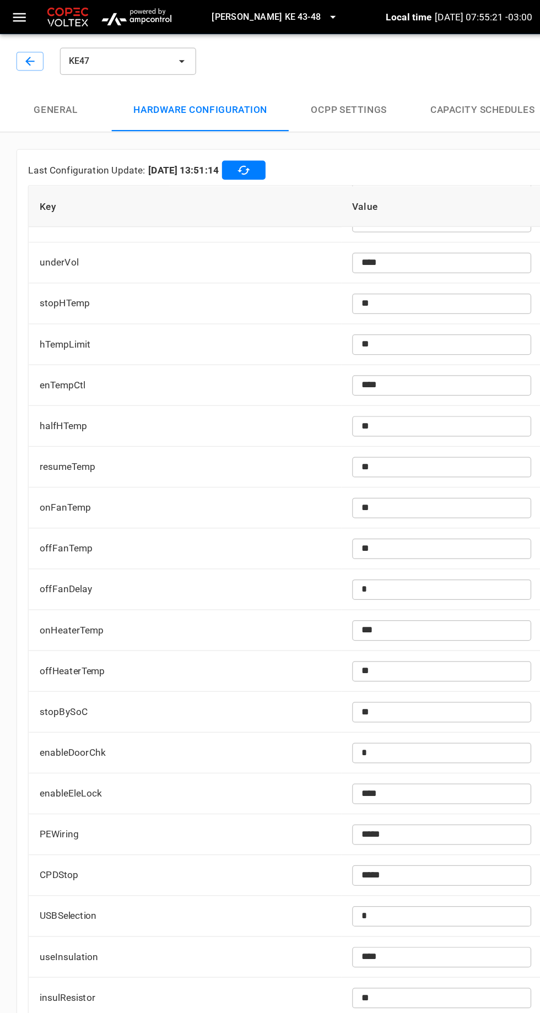
scroll to position [2667, 0]
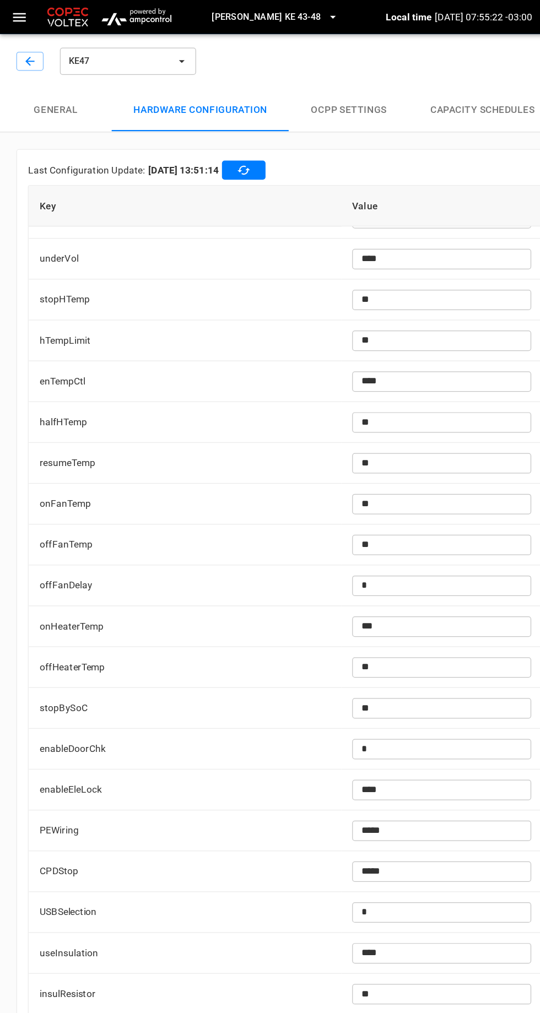
click at [352, 569] on input "**" at bounding box center [357, 573] width 145 height 20
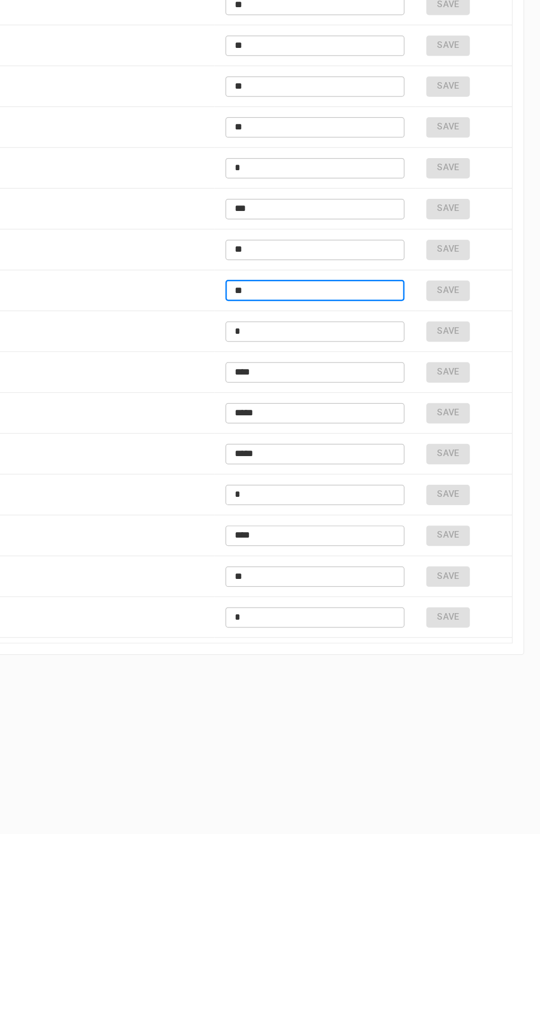
scroll to position [0, 0]
type input "*"
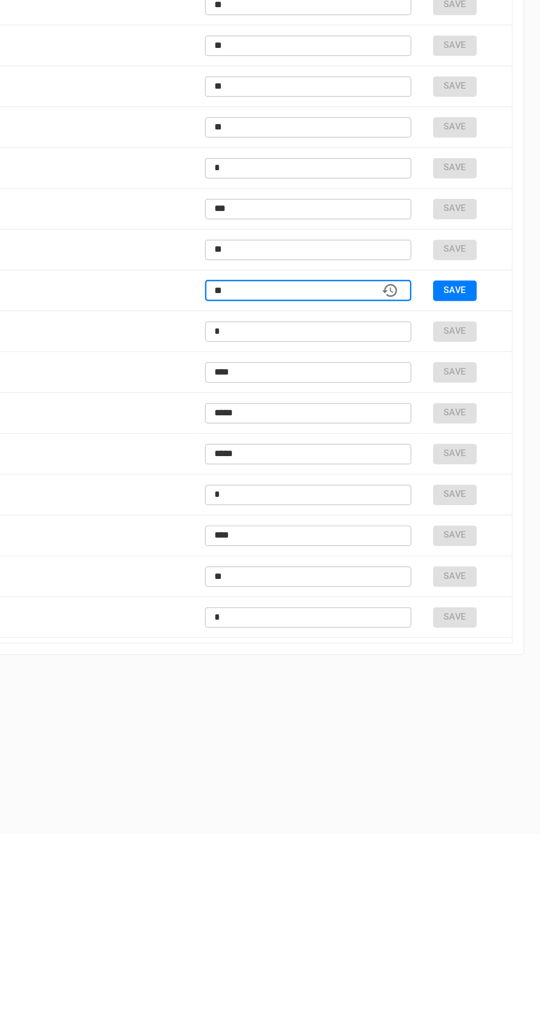
type input "***"
click at [484, 568] on button "Save" at bounding box center [470, 573] width 35 height 17
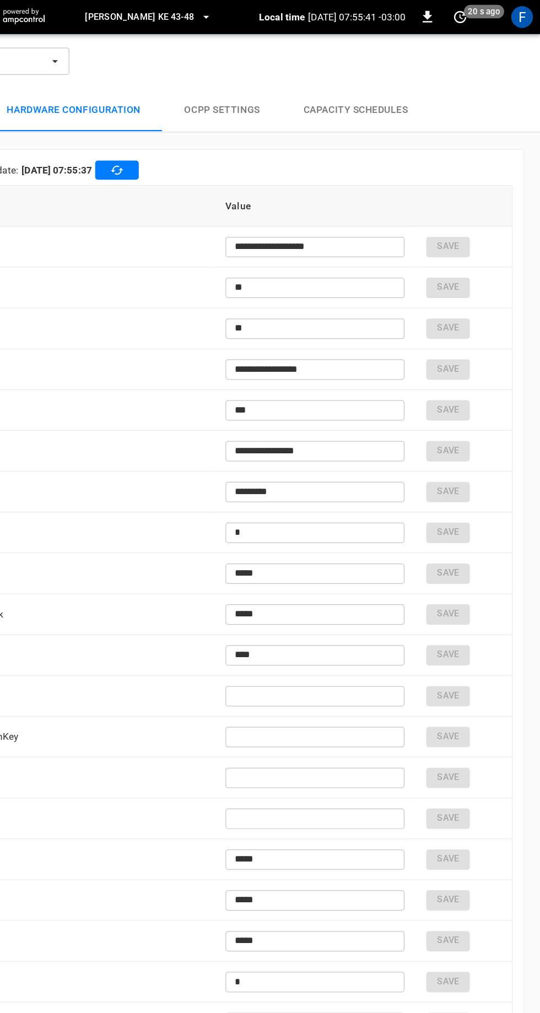
type input "***"
type input "**"
click at [25, 49] on icon "button" at bounding box center [24, 49] width 11 height 11
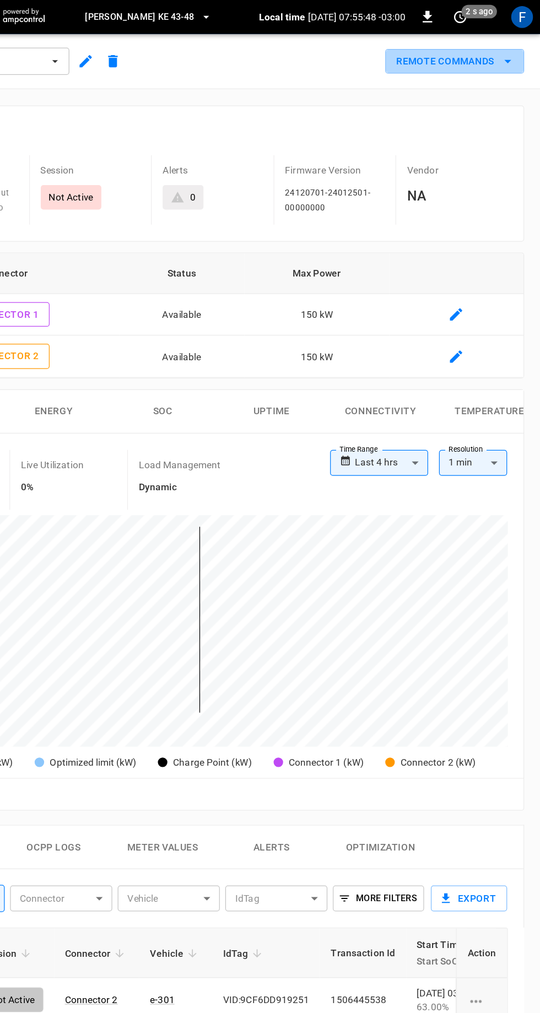
click at [505, 49] on button "Remote Commands" at bounding box center [470, 50] width 112 height 20
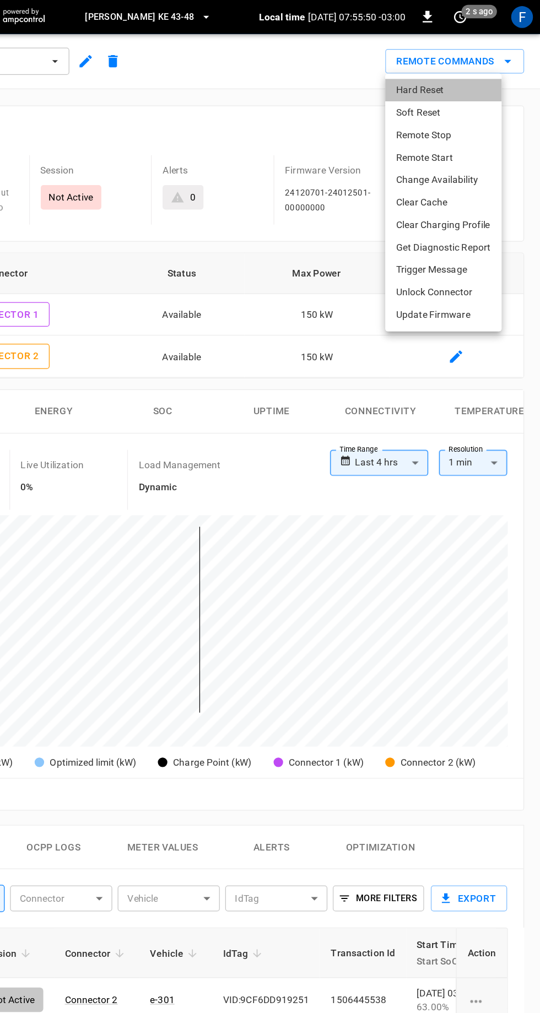
click at [464, 74] on li "Hard Reset" at bounding box center [461, 73] width 94 height 18
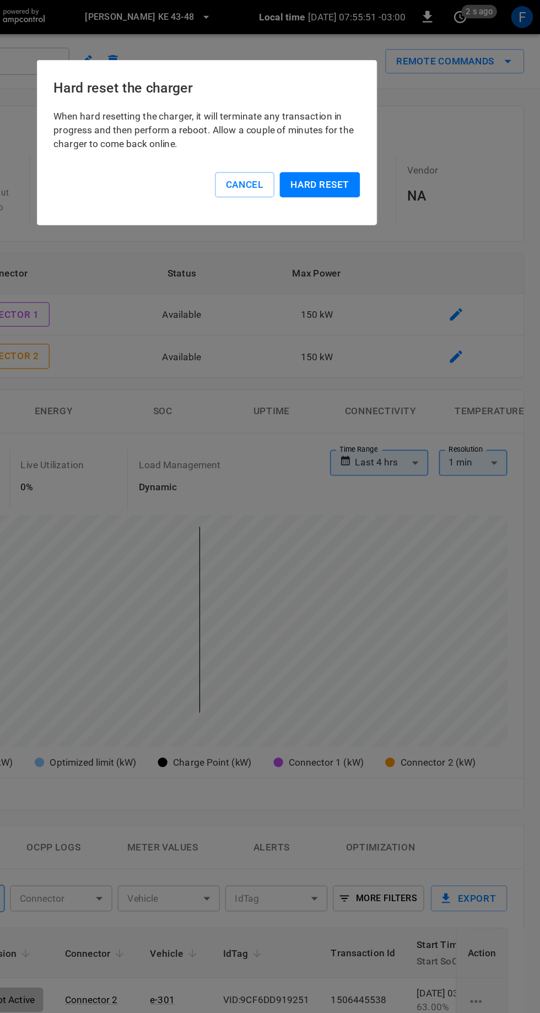
click at [377, 147] on button "Hard reset" at bounding box center [361, 149] width 65 height 20
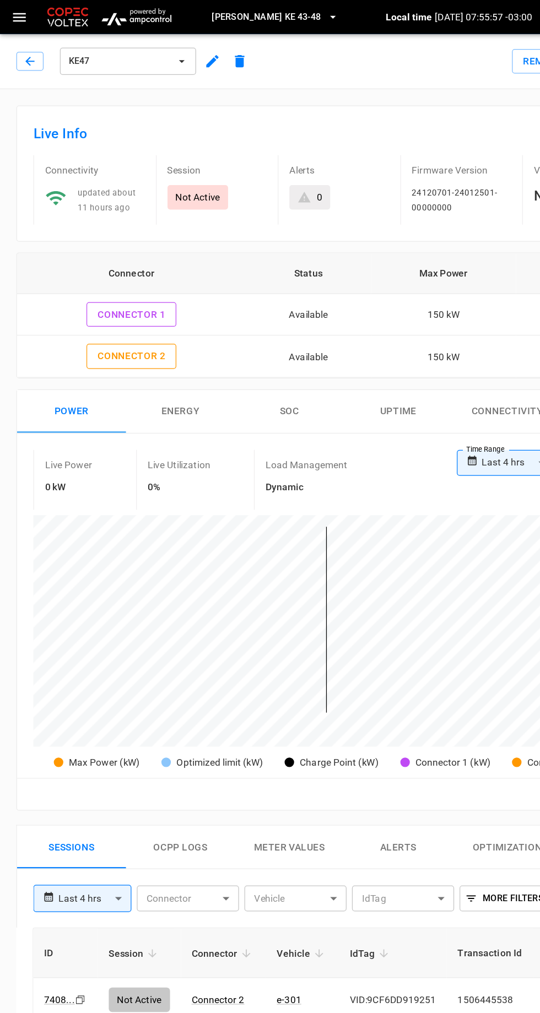
click at [23, 47] on icon "button" at bounding box center [23, 49] width 7 height 7
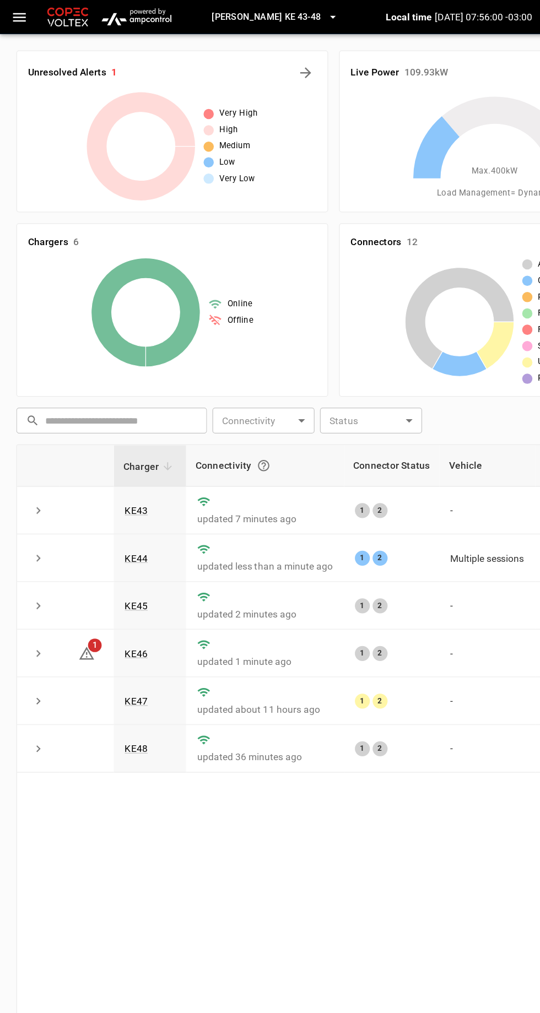
click at [113, 601] on link "KE48" at bounding box center [110, 605] width 19 height 9
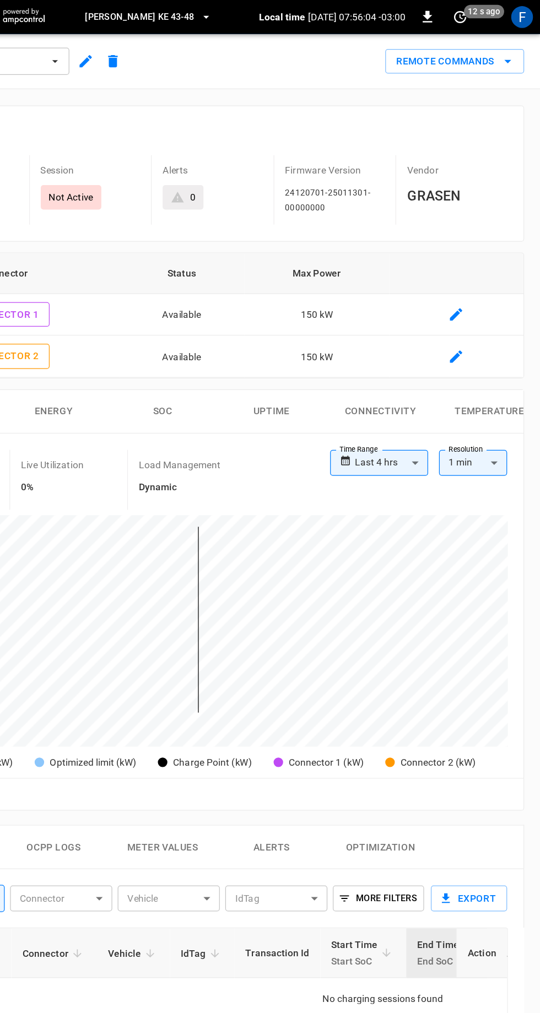
click at [503, 49] on button "Remote Commands" at bounding box center [470, 50] width 112 height 20
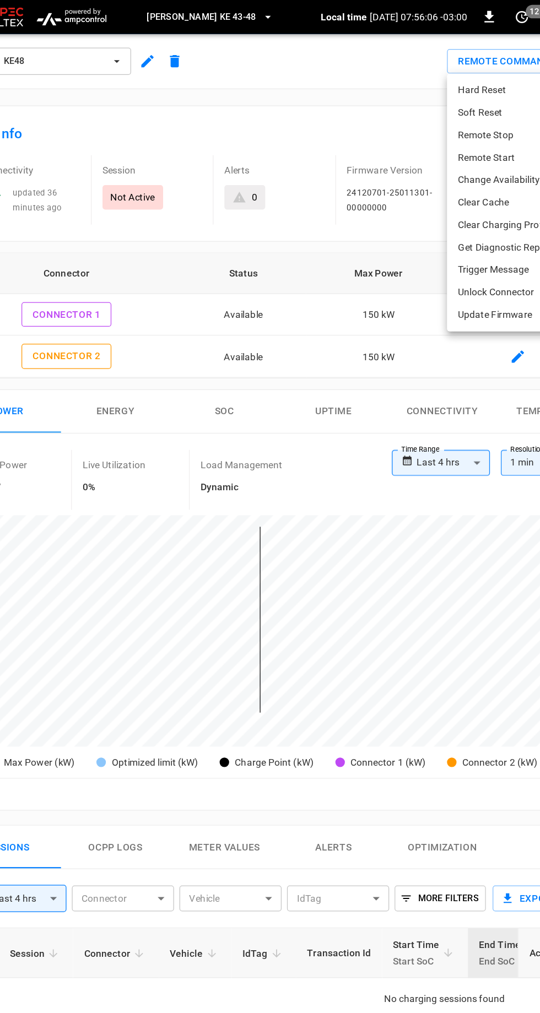
click at [459, 68] on li "Hard Reset" at bounding box center [461, 73] width 94 height 18
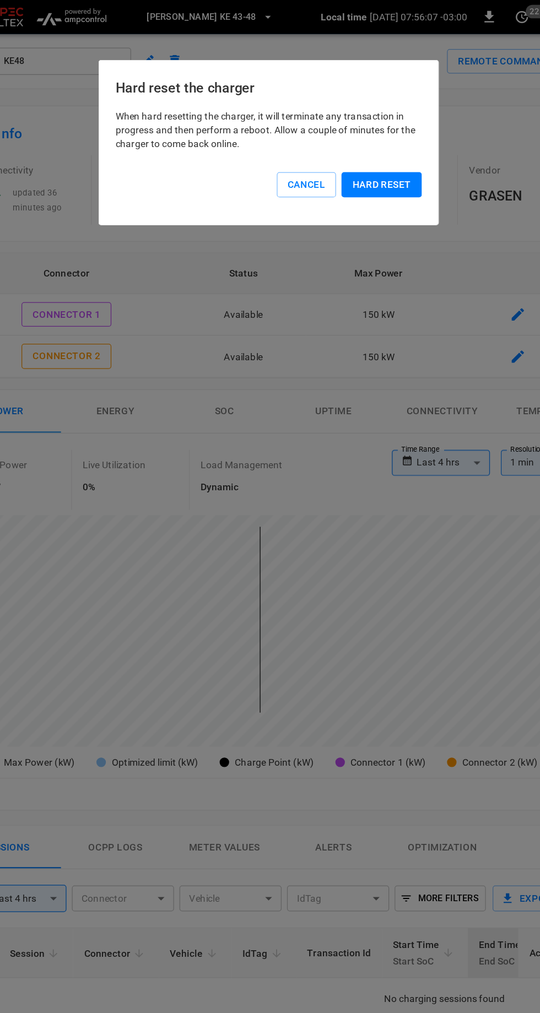
click at [367, 148] on button "Hard reset" at bounding box center [361, 149] width 65 height 20
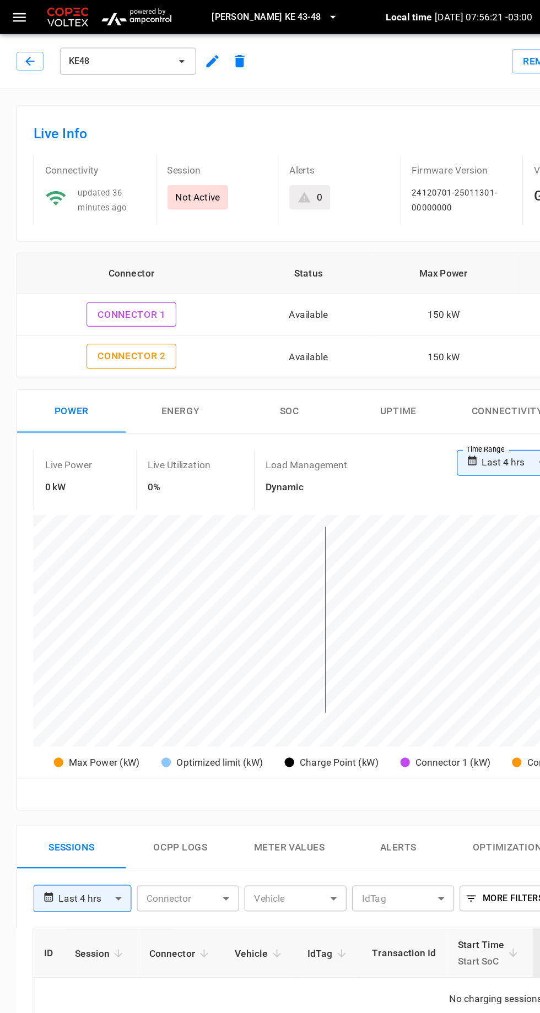
click at [26, 45] on icon "button" at bounding box center [24, 49] width 11 height 11
